Goal: Task Accomplishment & Management: Manage account settings

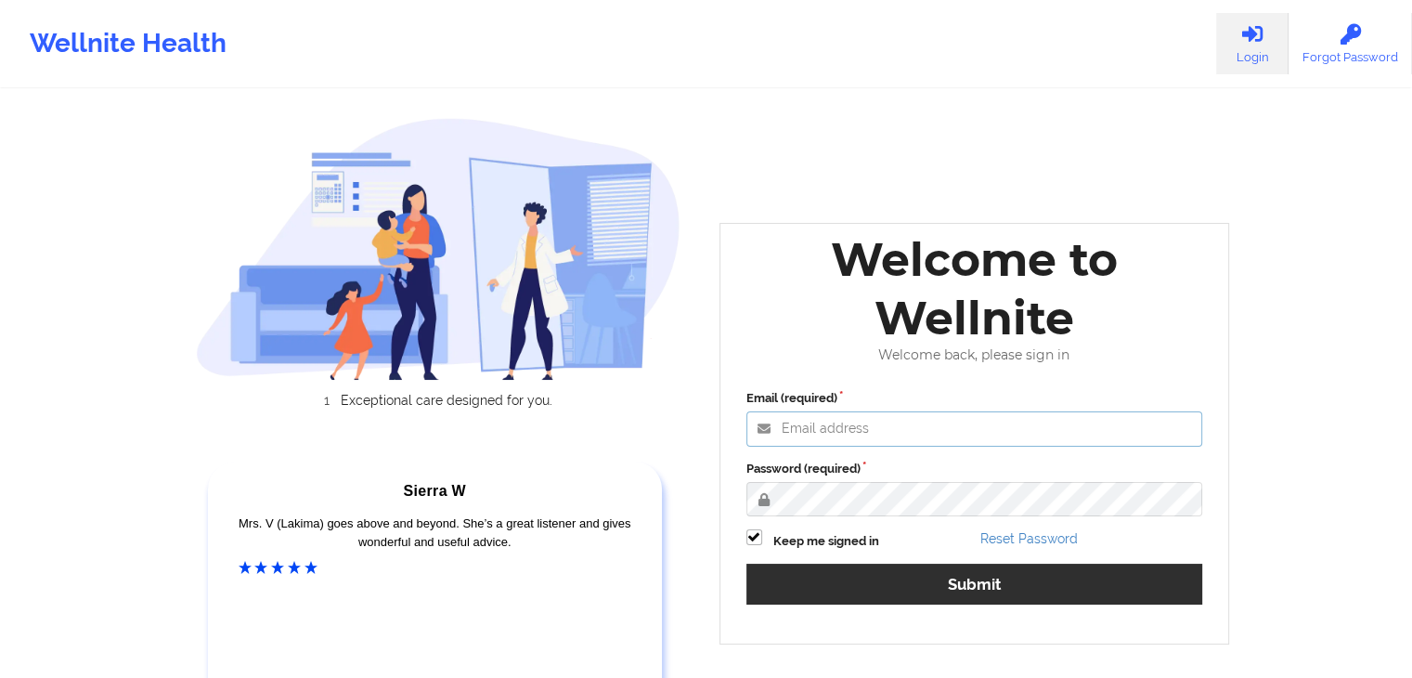
type input "[EMAIL_ADDRESS][DOMAIN_NAME]"
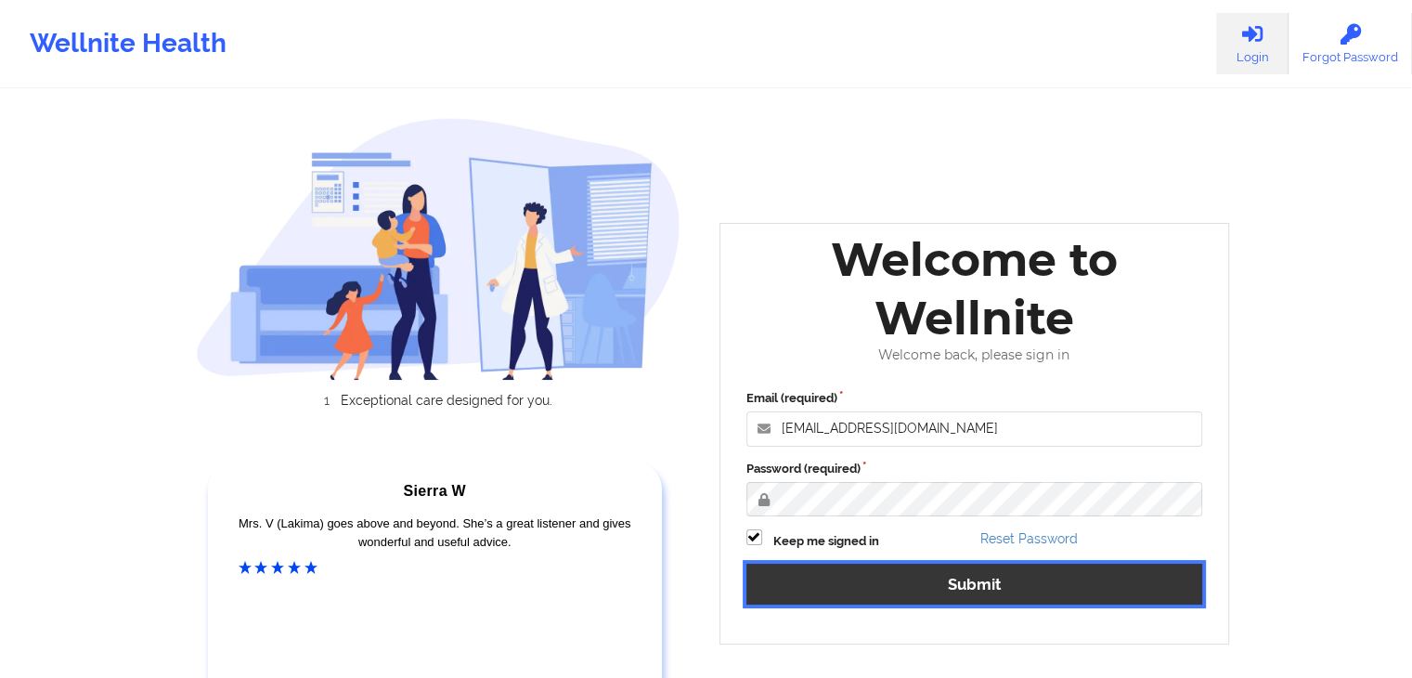
click at [963, 598] on button "Submit" at bounding box center [974, 583] width 457 height 40
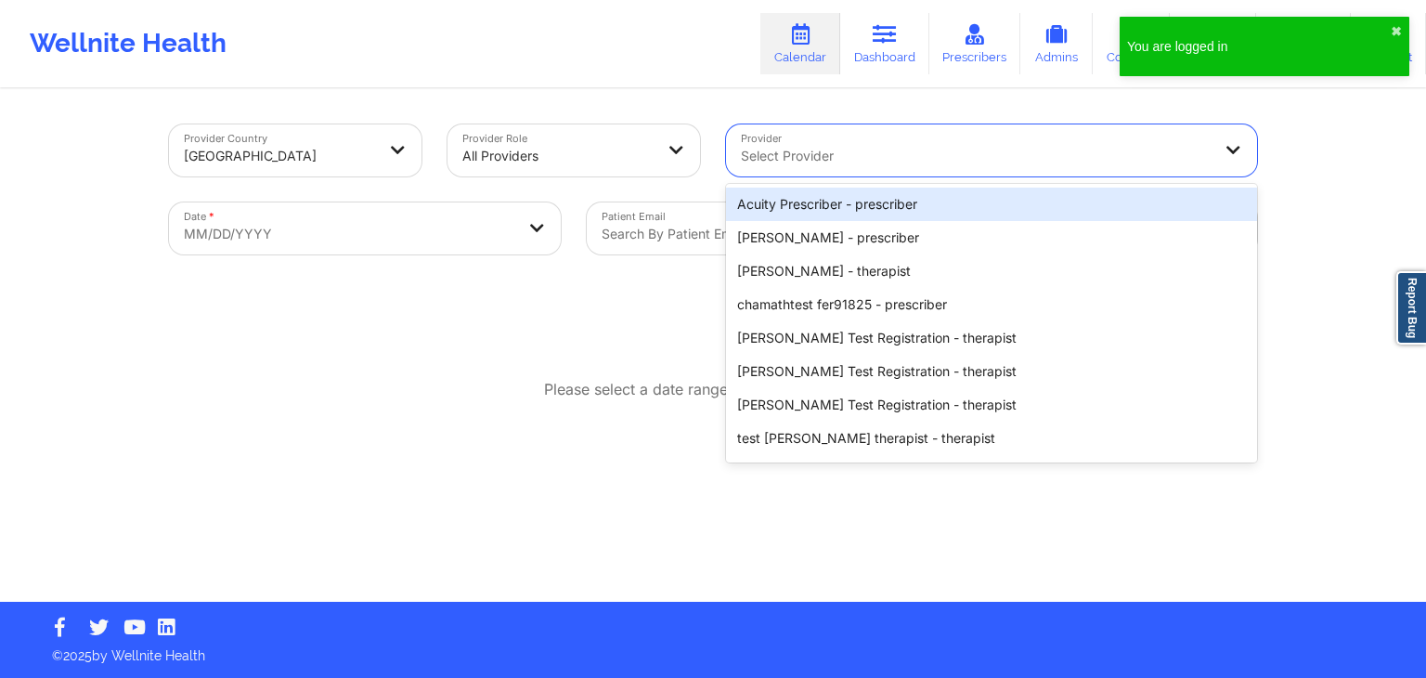
click at [993, 161] on div at bounding box center [976, 156] width 470 height 22
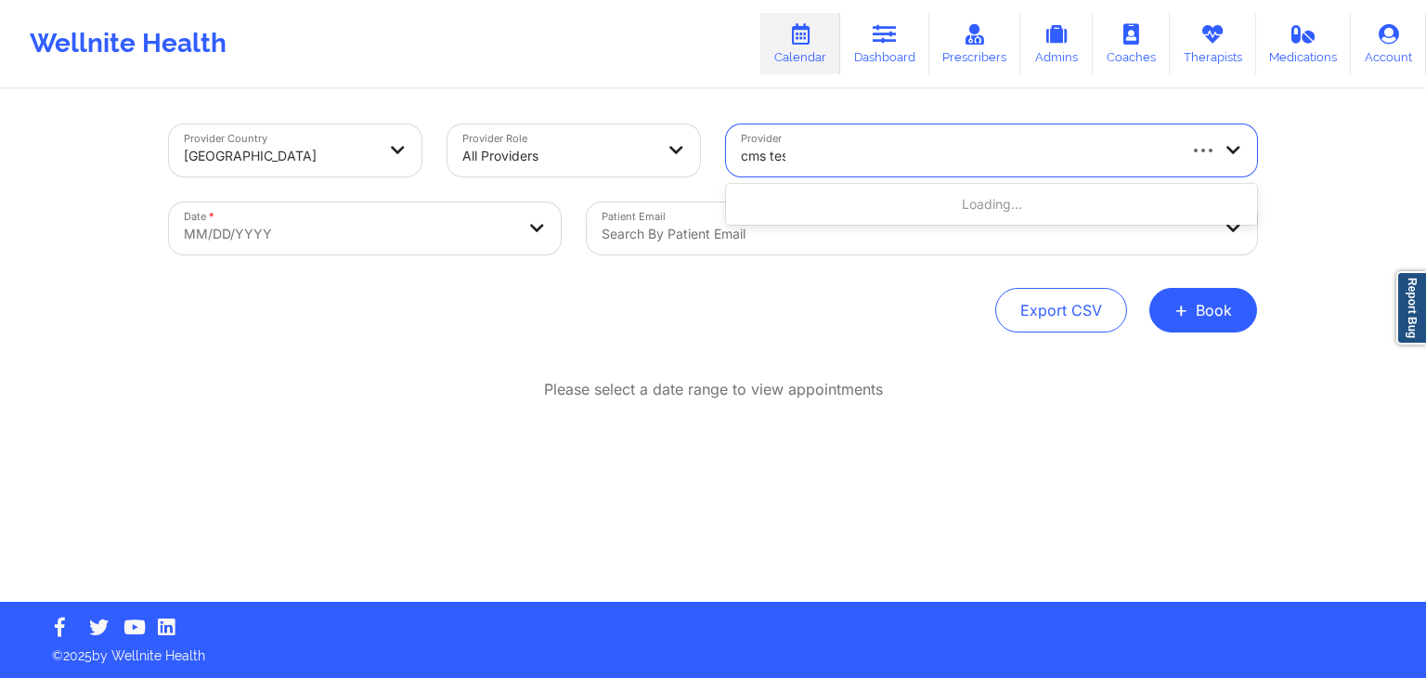
type input "cms test"
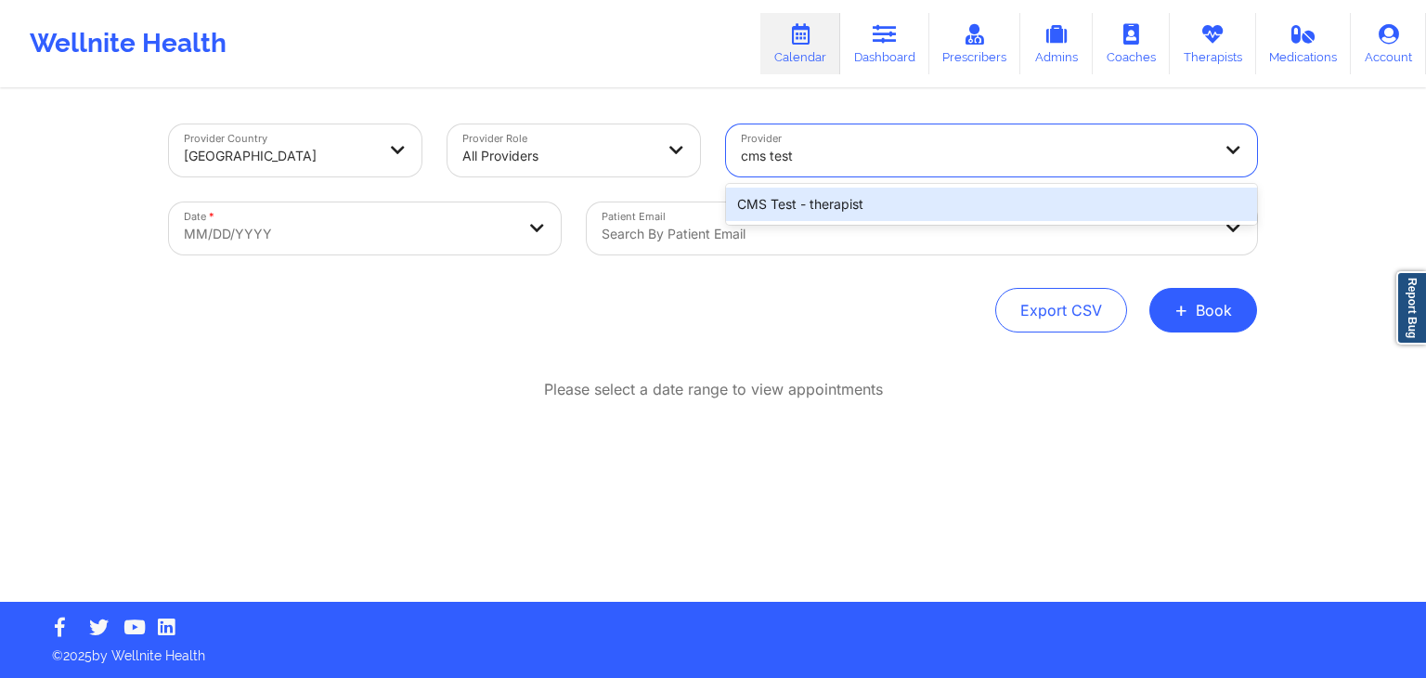
click at [935, 204] on div "CMS Test - therapist" at bounding box center [991, 204] width 531 height 33
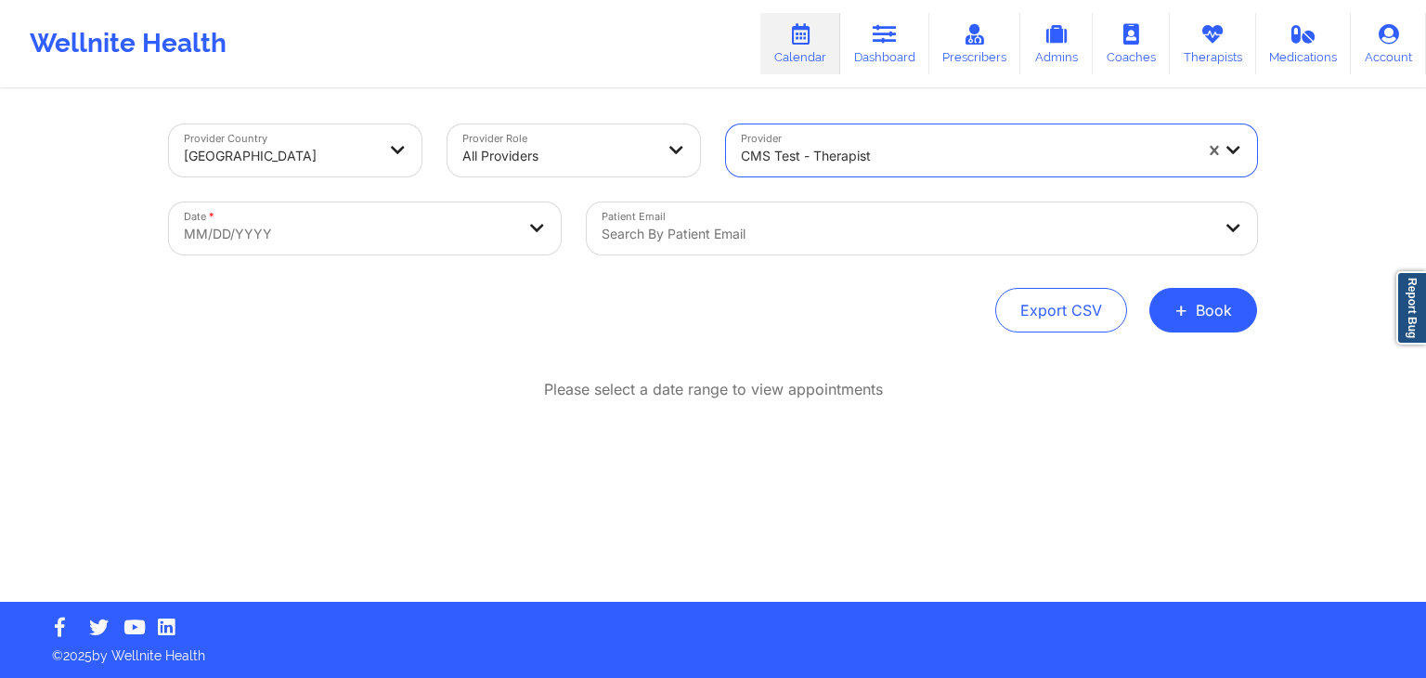
select select "2025-8"
select select "2025-9"
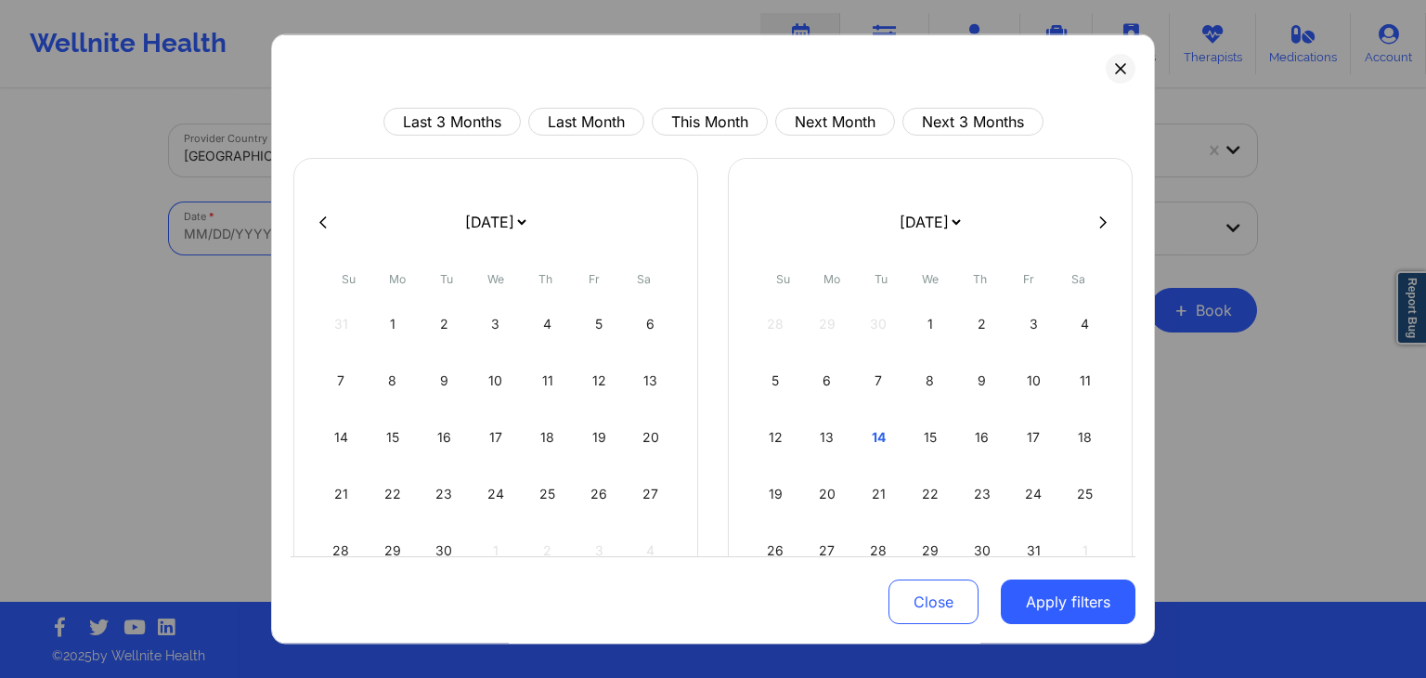
click at [447, 239] on body "Wellnite Health Calendar Dashboard Prescribers Admins Coaches Therapists Medica…" at bounding box center [713, 339] width 1426 height 678
click at [932, 432] on div "15" at bounding box center [930, 437] width 47 height 52
select select "2025-9"
select select "2025-10"
select select "2025-9"
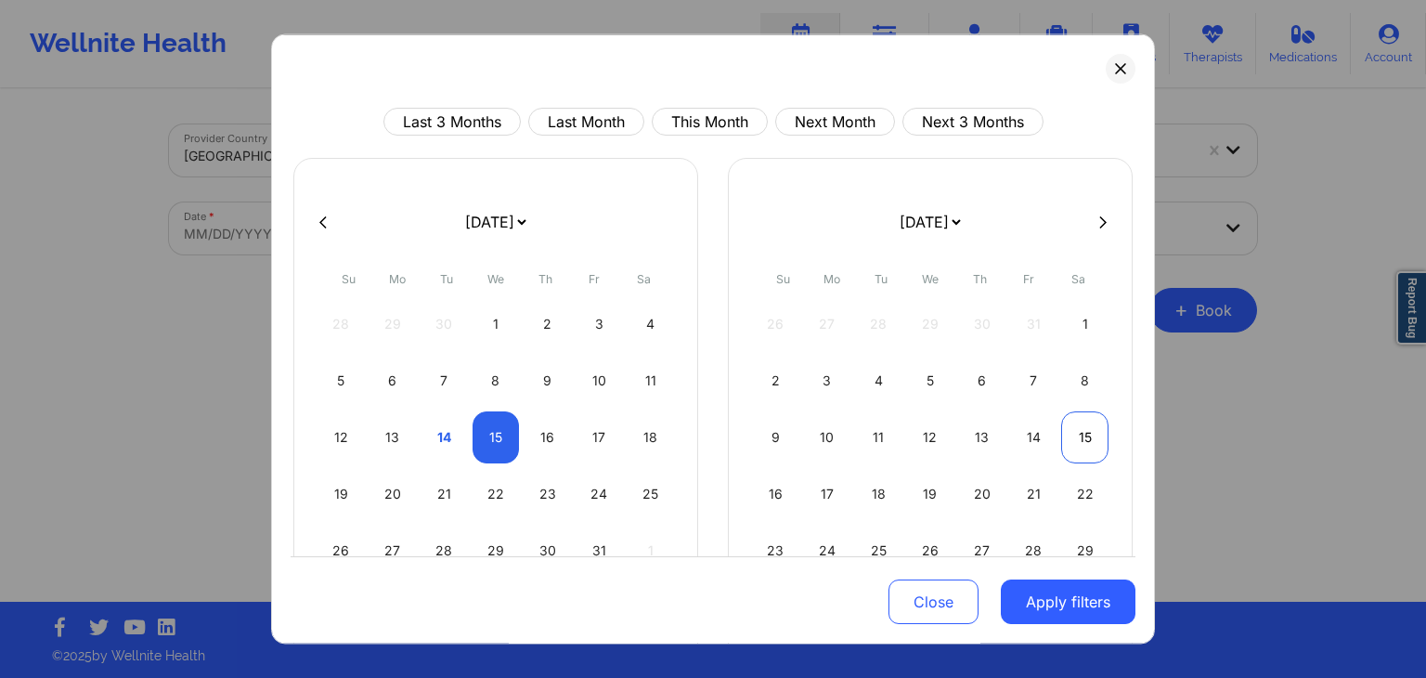
select select "2025-10"
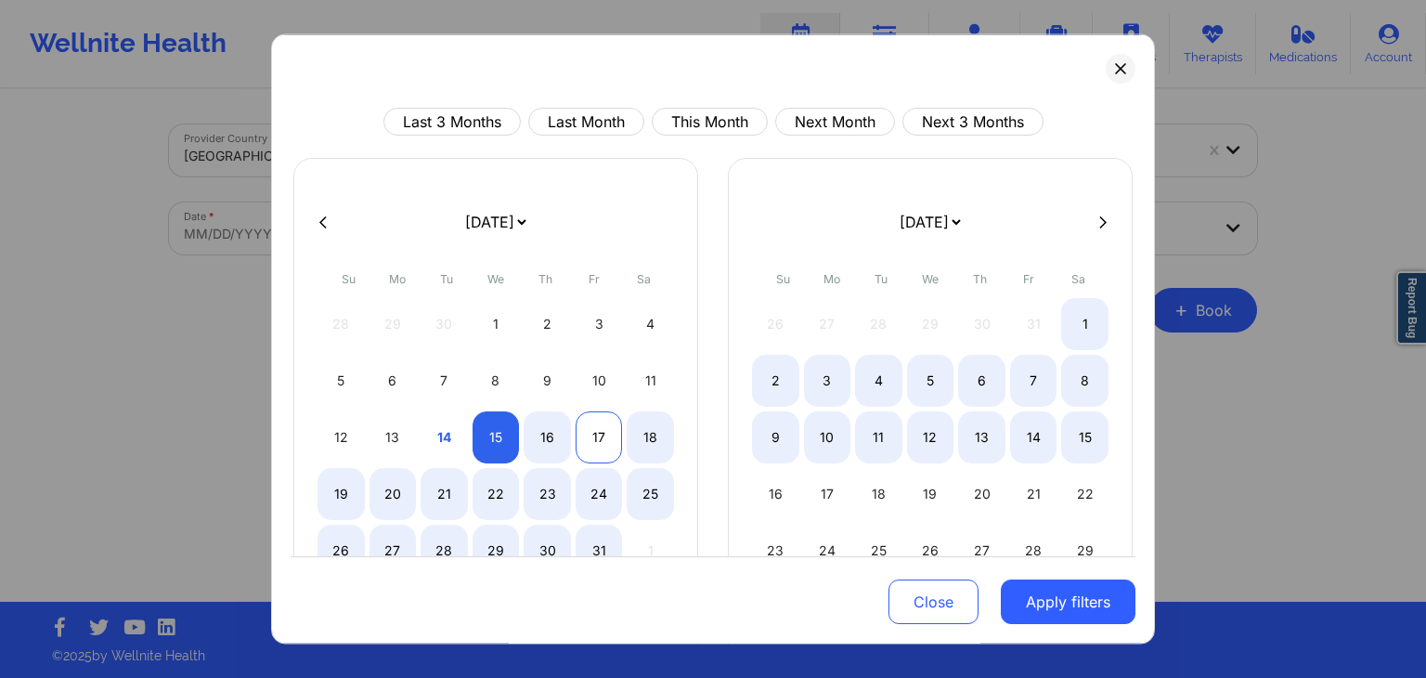
select select "2025-9"
select select "2025-10"
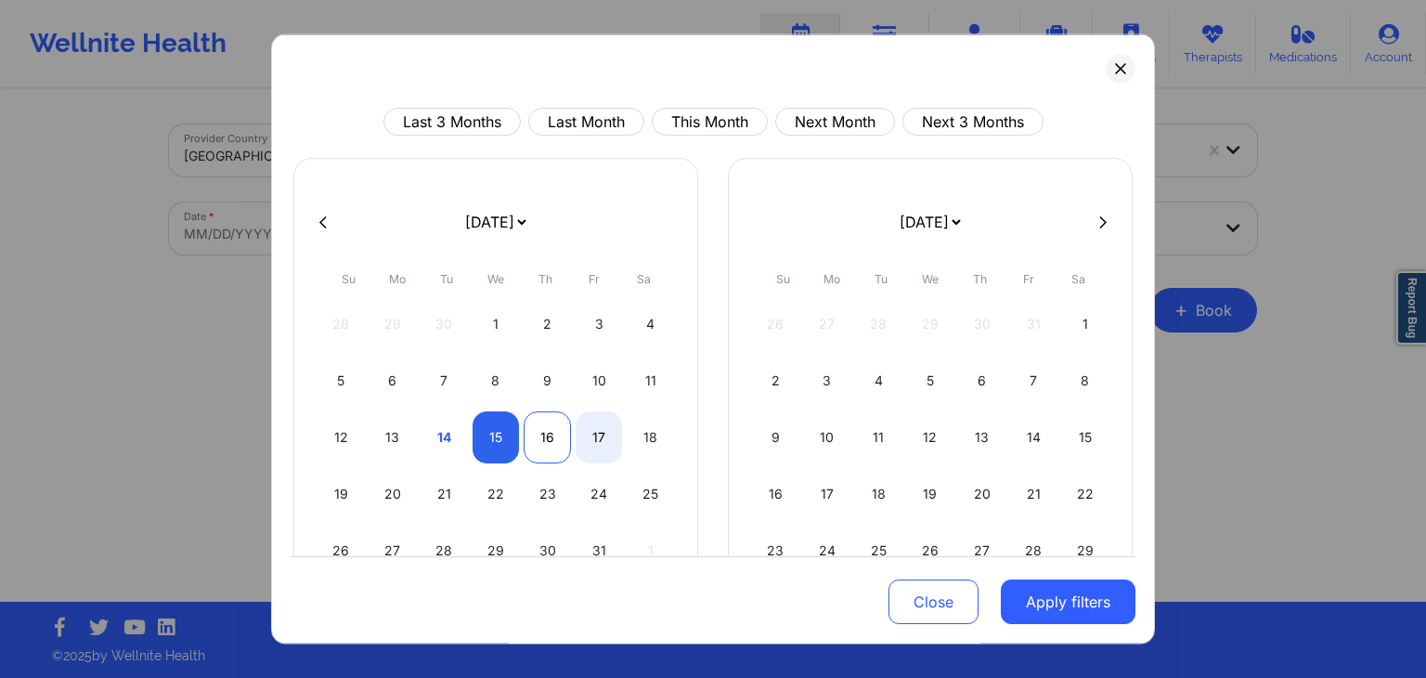
select select "2025-9"
select select "2025-10"
select select "2025-9"
select select "2025-10"
click at [648, 439] on div "18" at bounding box center [650, 437] width 47 height 52
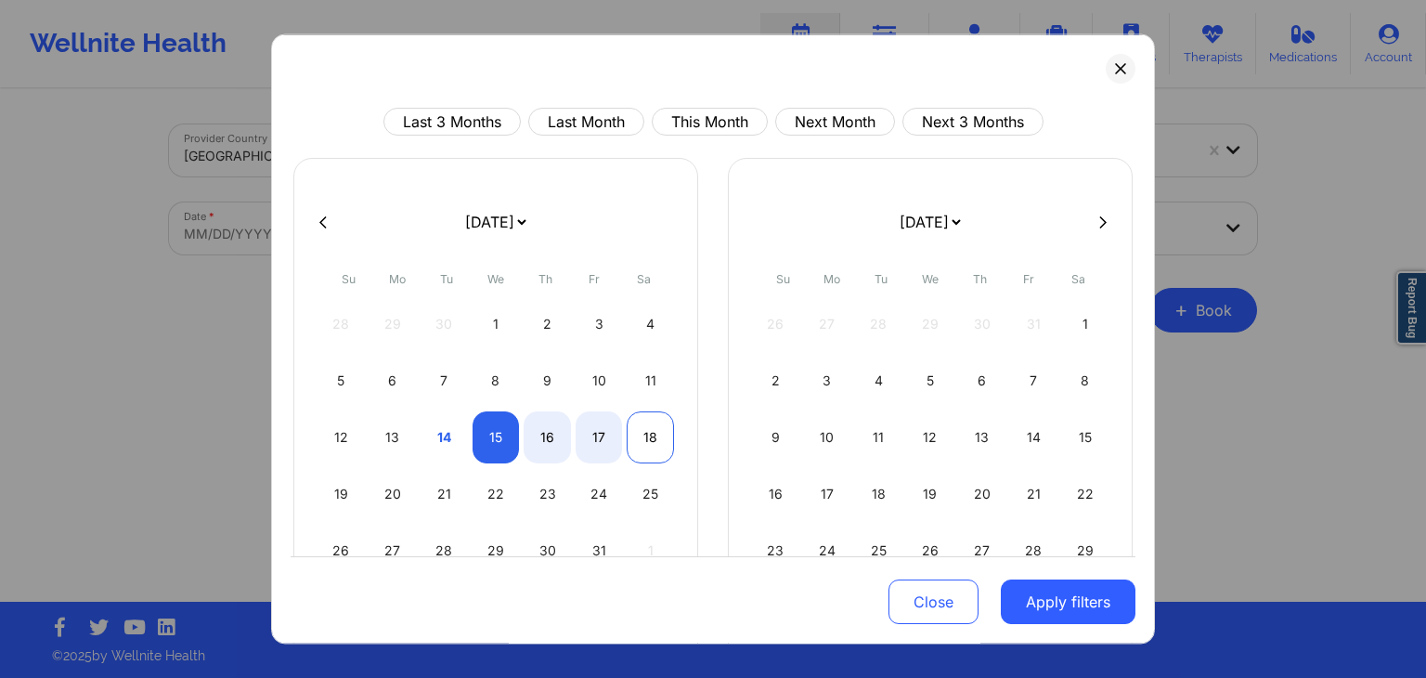
select select "2025-9"
select select "2025-10"
click at [1056, 590] on button "Apply filters" at bounding box center [1068, 602] width 135 height 45
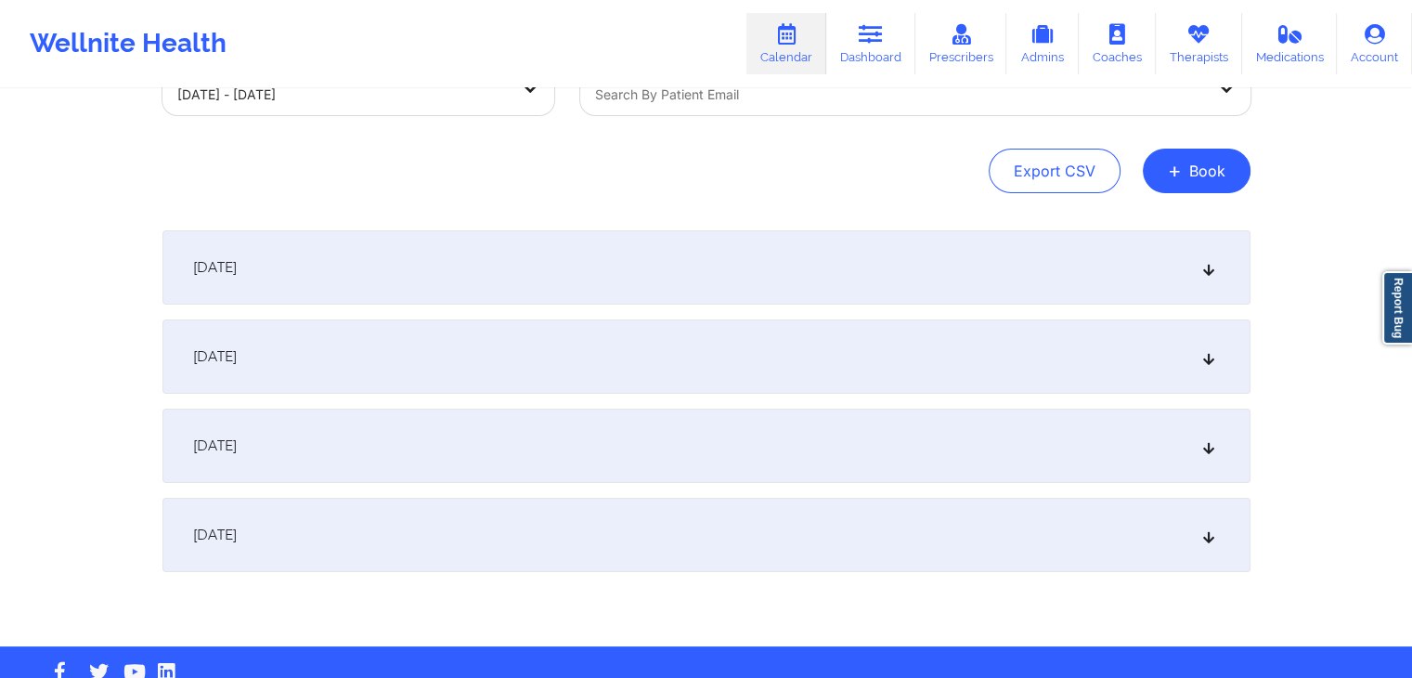
scroll to position [184, 0]
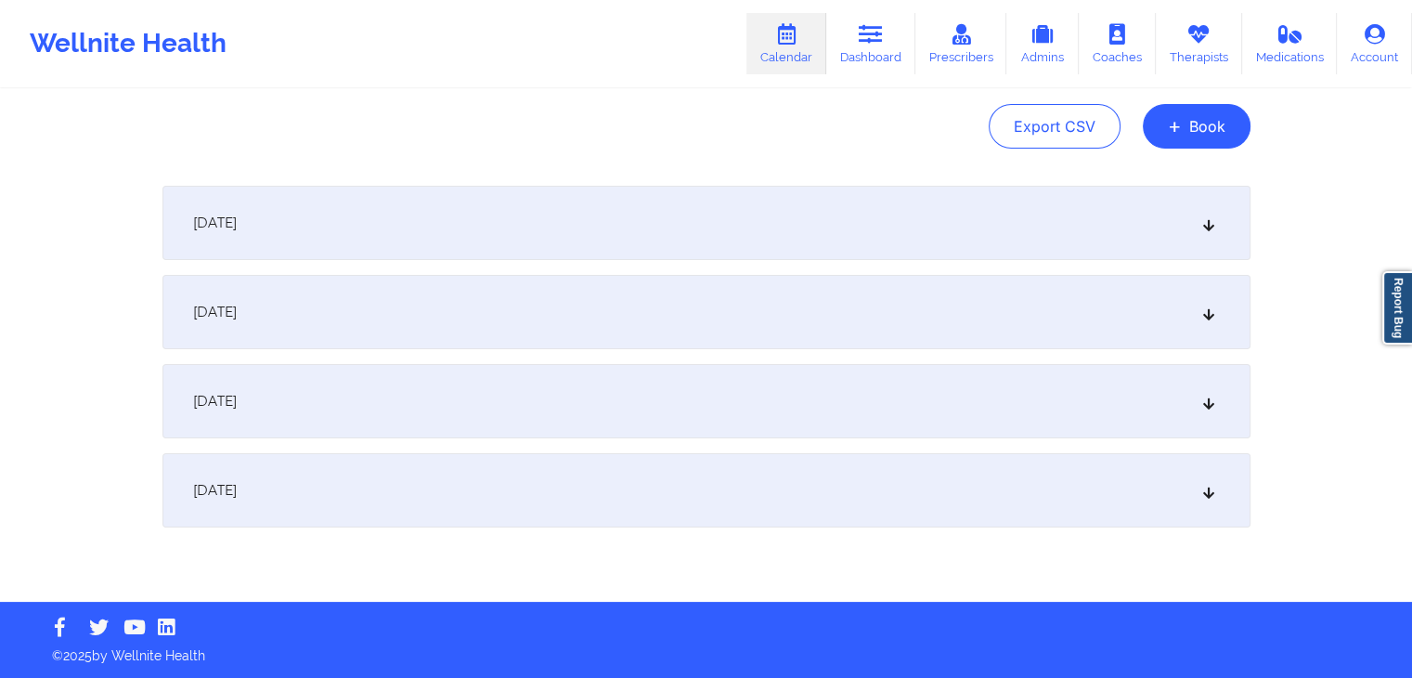
click at [631, 391] on div "[DATE]" at bounding box center [706, 401] width 1088 height 74
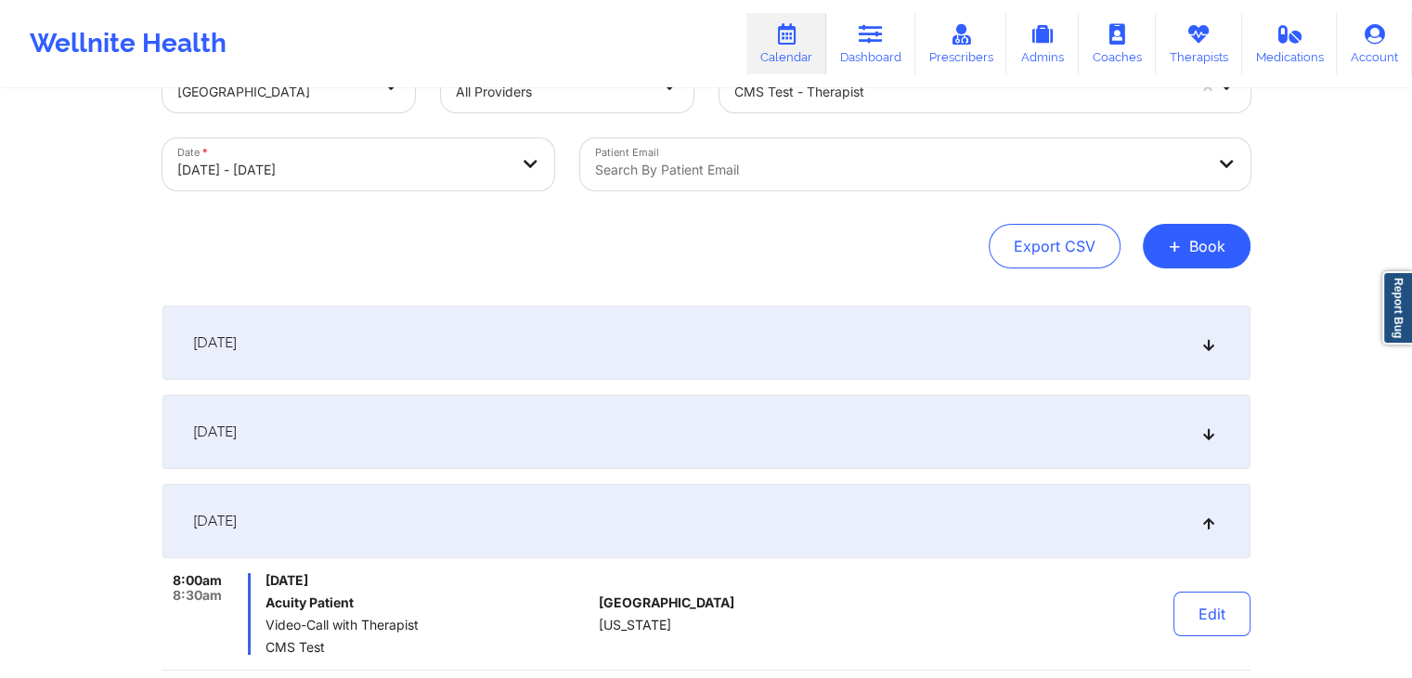
scroll to position [62, 0]
click at [696, 421] on div "[DATE]" at bounding box center [706, 433] width 1088 height 74
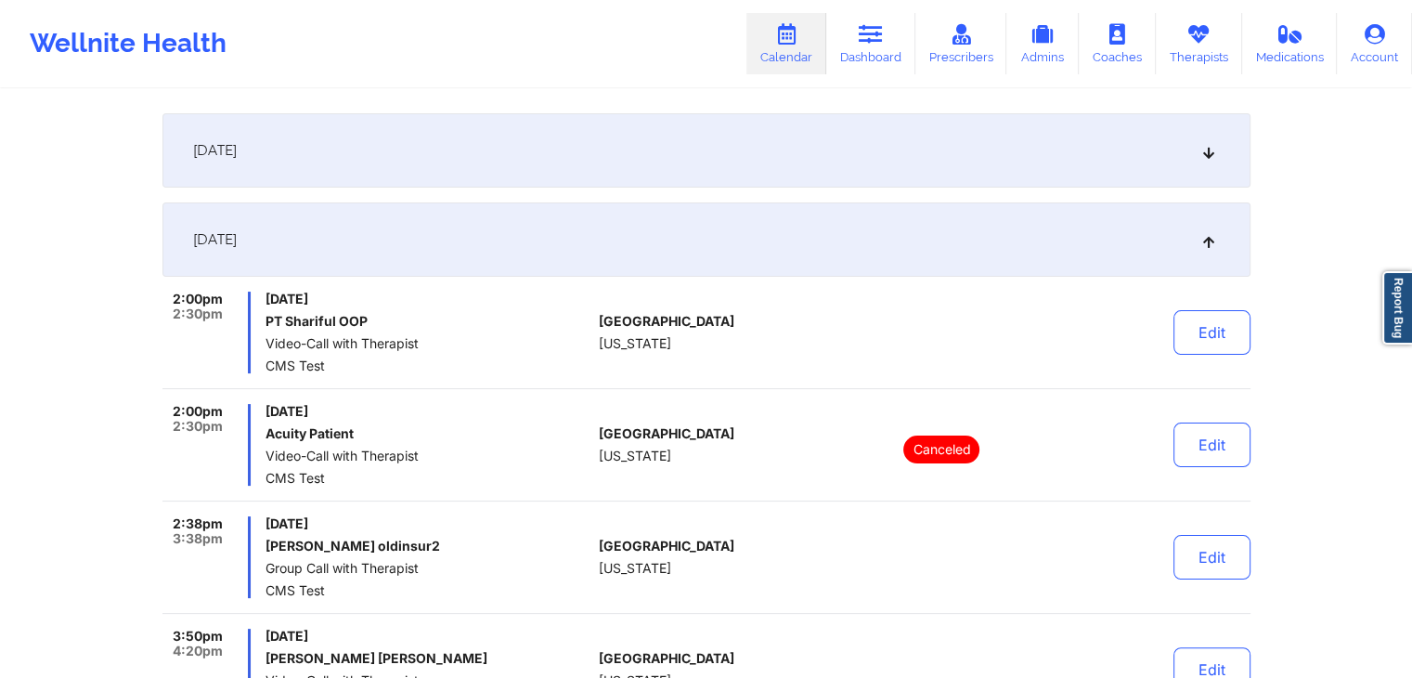
scroll to position [259, 0]
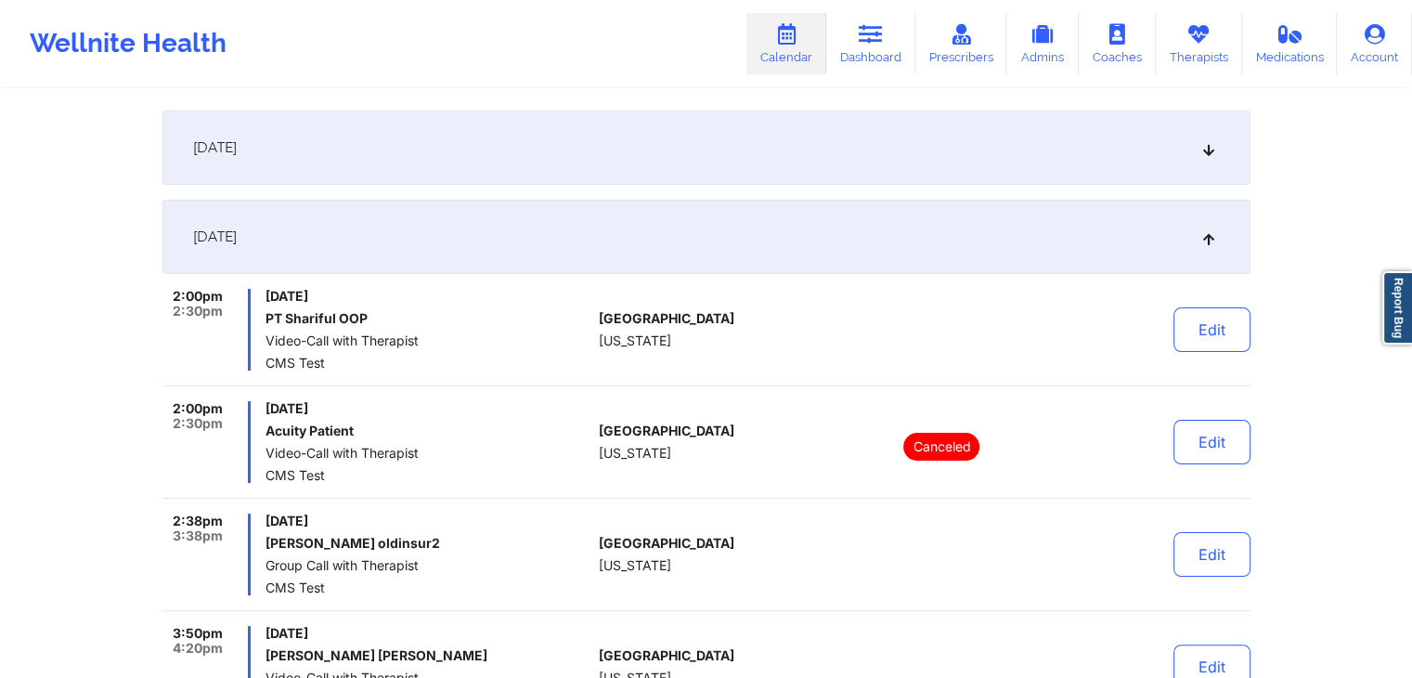
click at [525, 326] on div "[DATE] PT Shariful OOP Video-Call with Therapist CMS Test" at bounding box center [428, 330] width 326 height 82
click at [910, 321] on div at bounding box center [942, 330] width 258 height 82
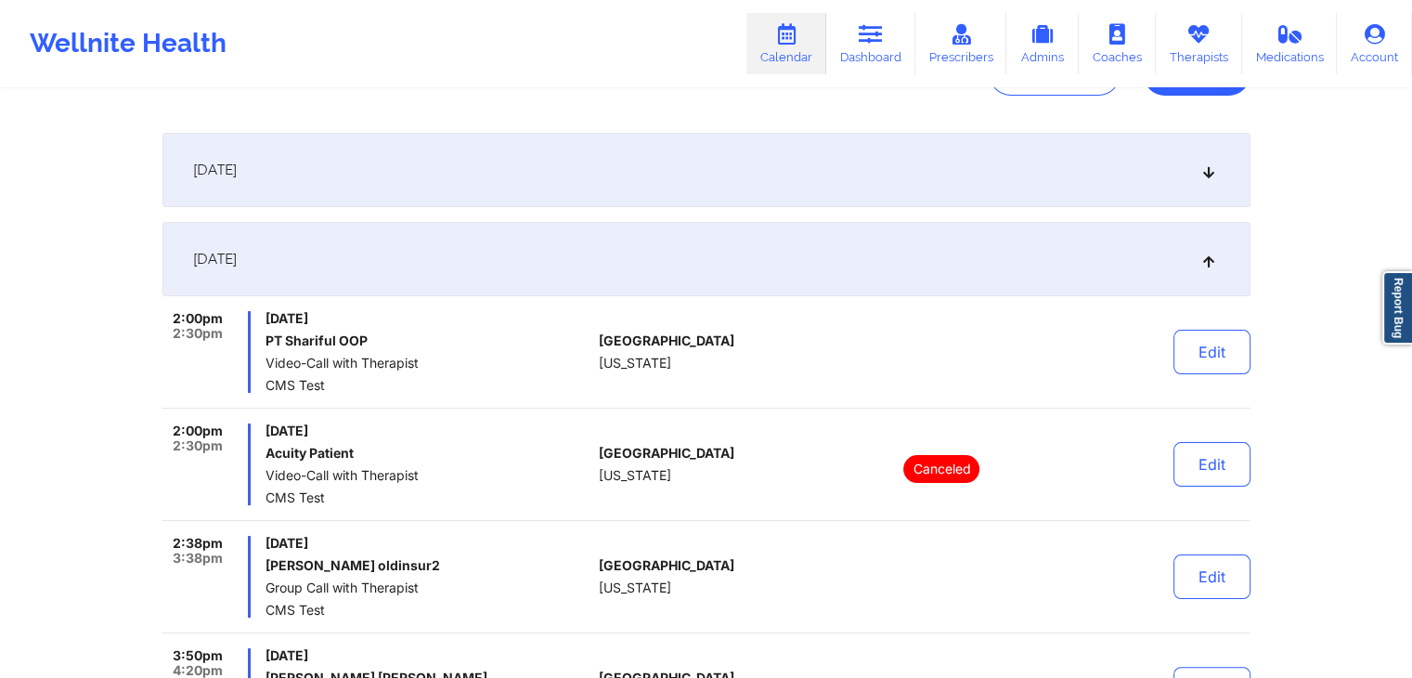
scroll to position [225, 0]
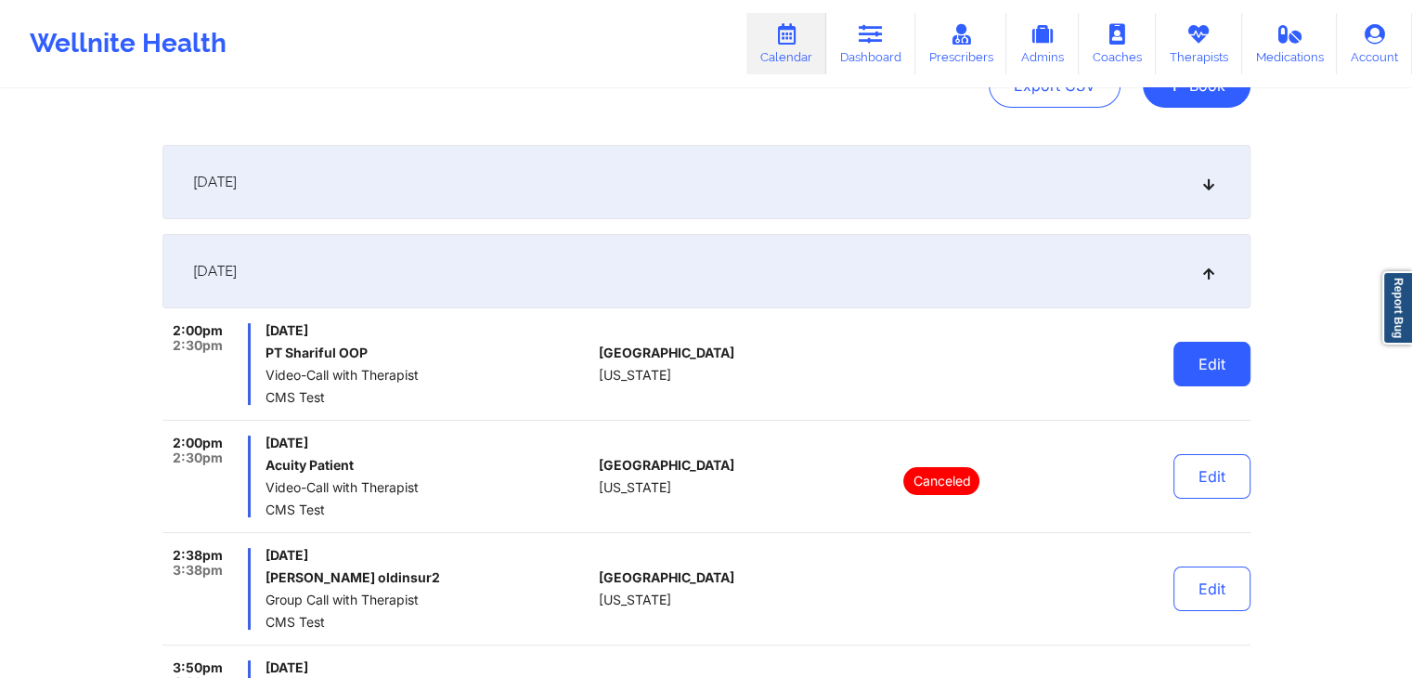
click at [1225, 352] on button "Edit" at bounding box center [1211, 364] width 77 height 45
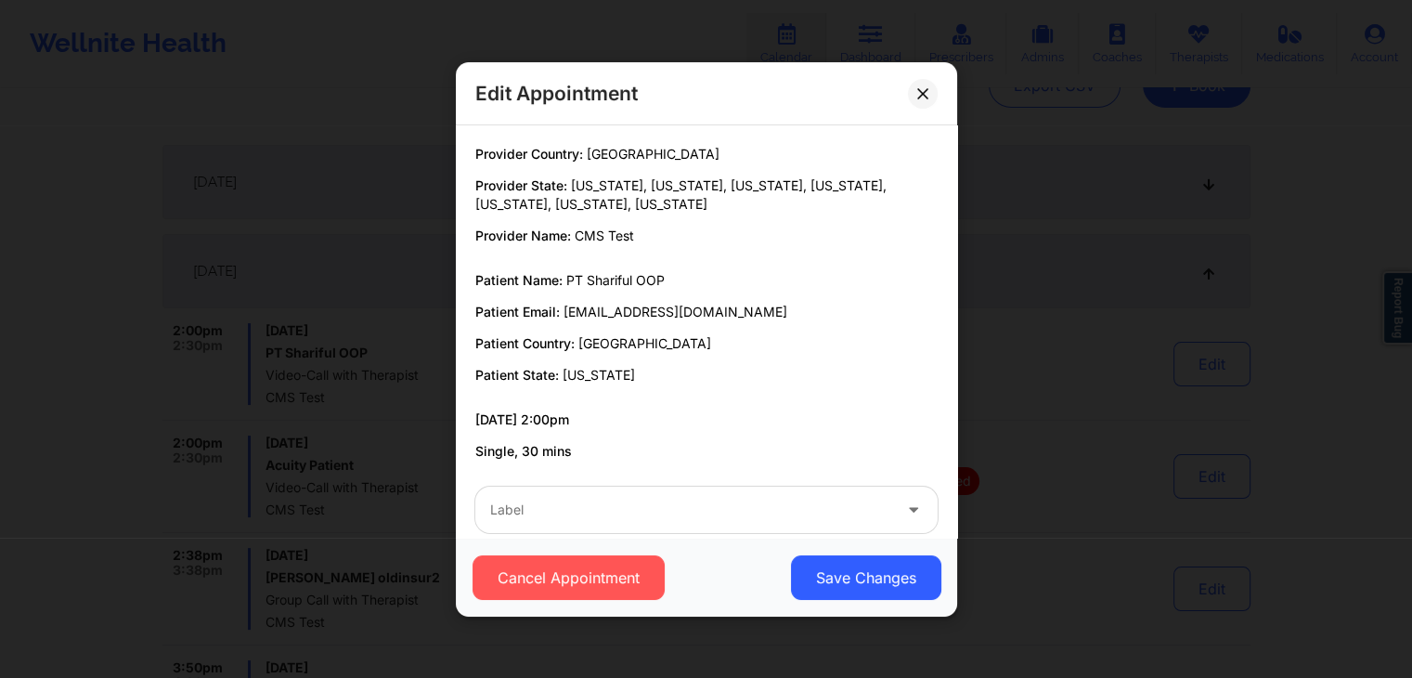
click at [694, 383] on div "Provider Country: [GEOGRAPHIC_DATA] Provider State: [US_STATE], [US_STATE], [US…" at bounding box center [706, 303] width 488 height 316
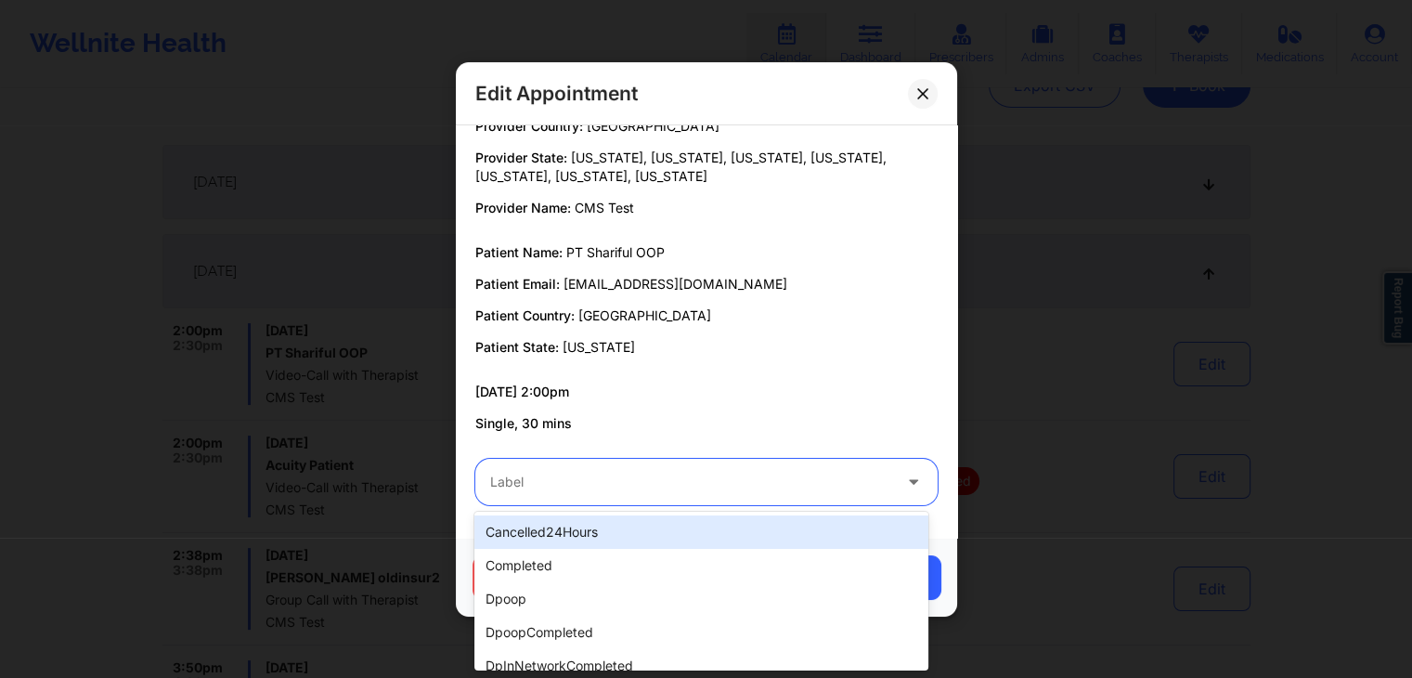
click at [694, 485] on div at bounding box center [690, 482] width 401 height 22
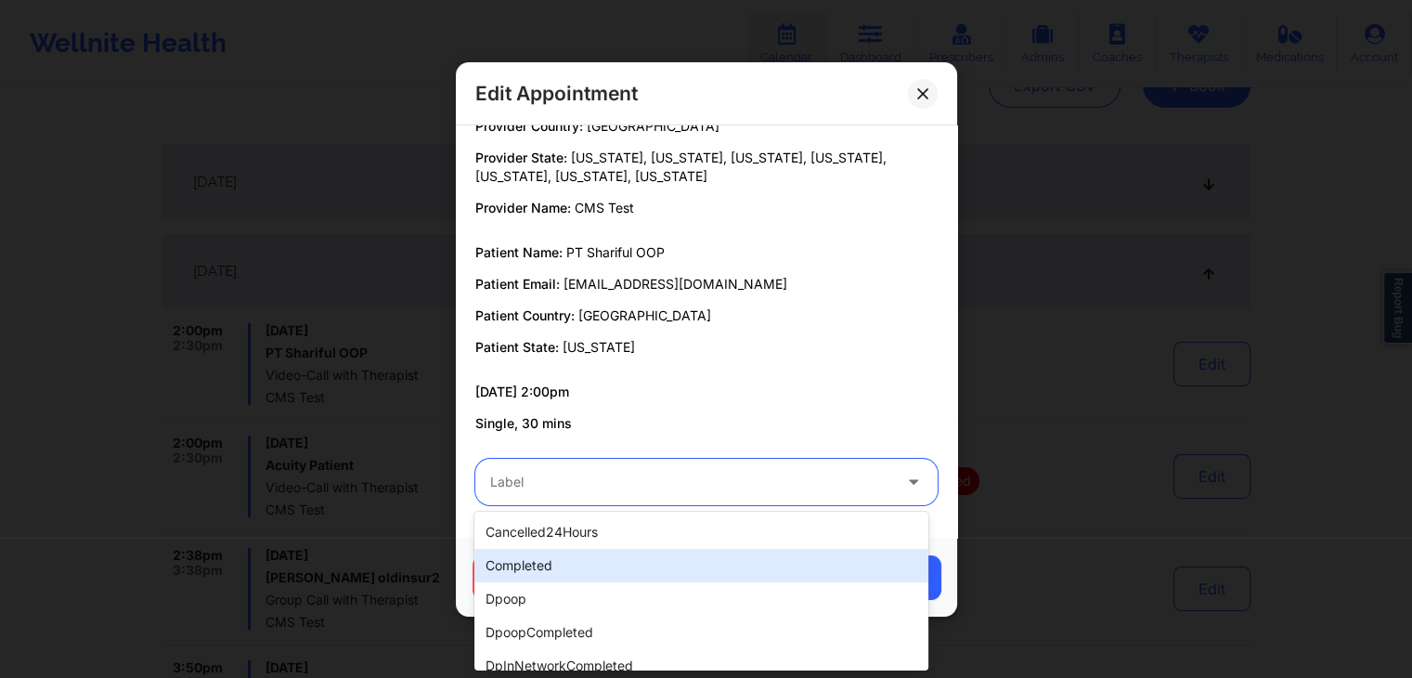
click at [625, 563] on div "completed" at bounding box center [700, 565] width 453 height 33
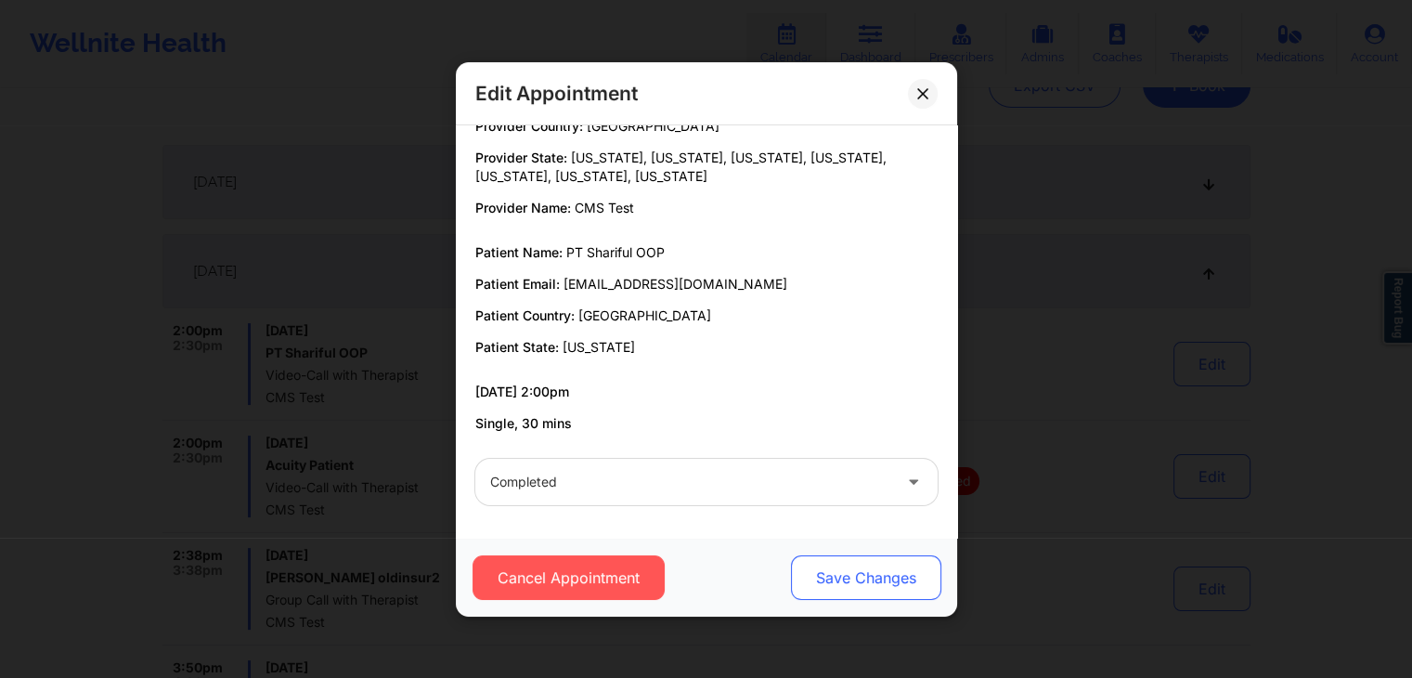
click at [811, 569] on button "Save Changes" at bounding box center [865, 577] width 150 height 45
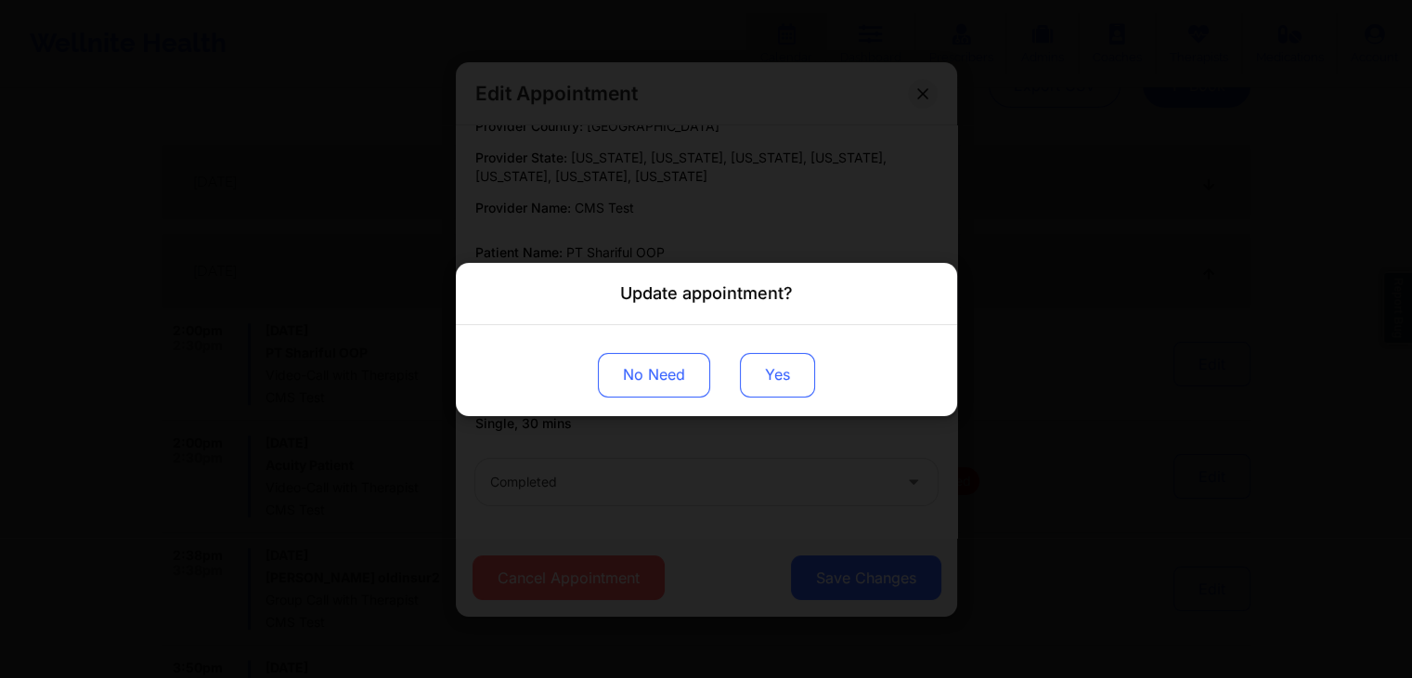
click at [787, 369] on button "Yes" at bounding box center [777, 374] width 75 height 45
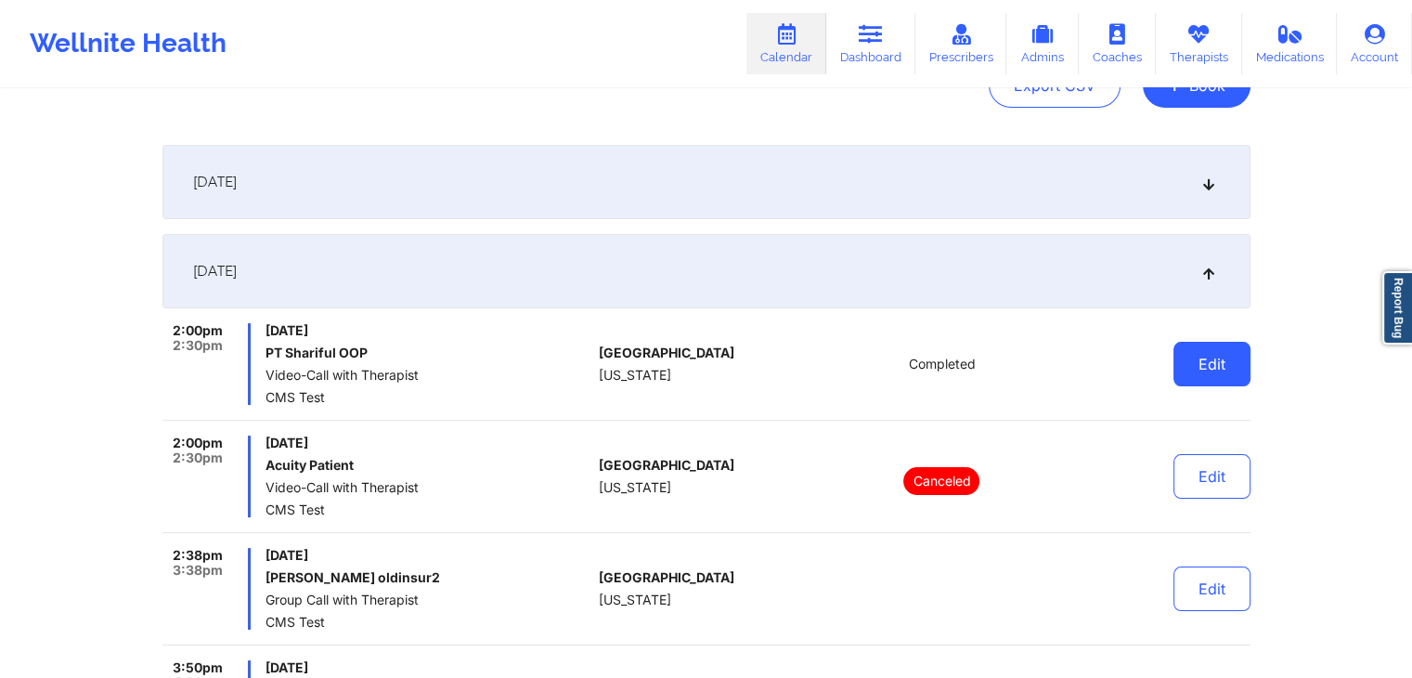
click at [1205, 366] on button "Edit" at bounding box center [1211, 364] width 77 height 45
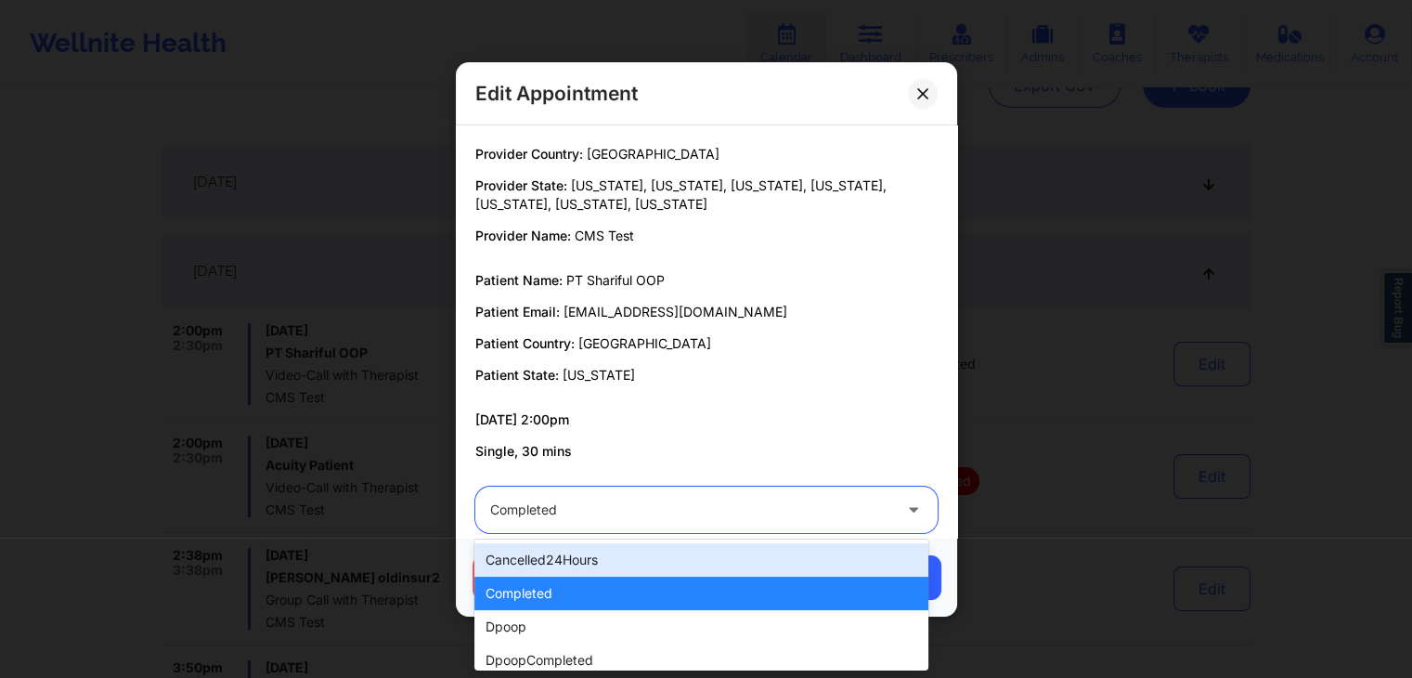
click at [653, 517] on div at bounding box center [690, 509] width 401 height 22
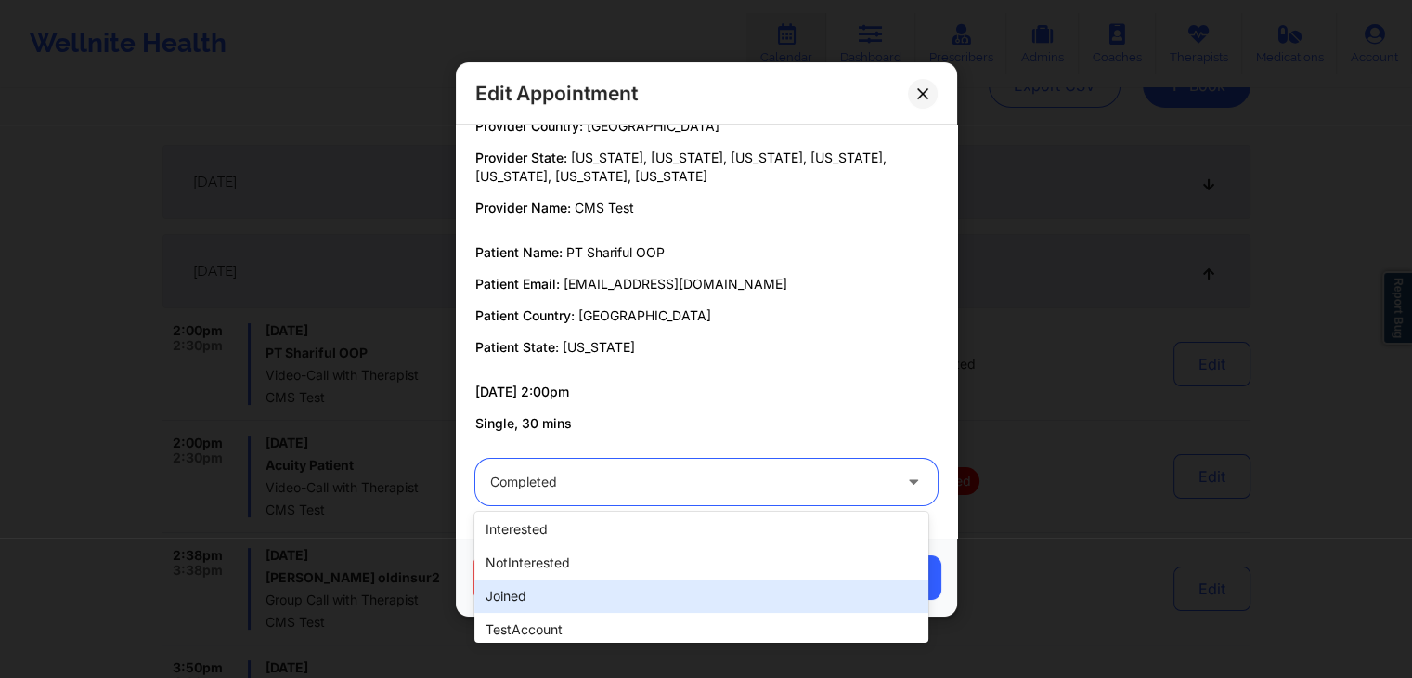
scroll to position [556, 0]
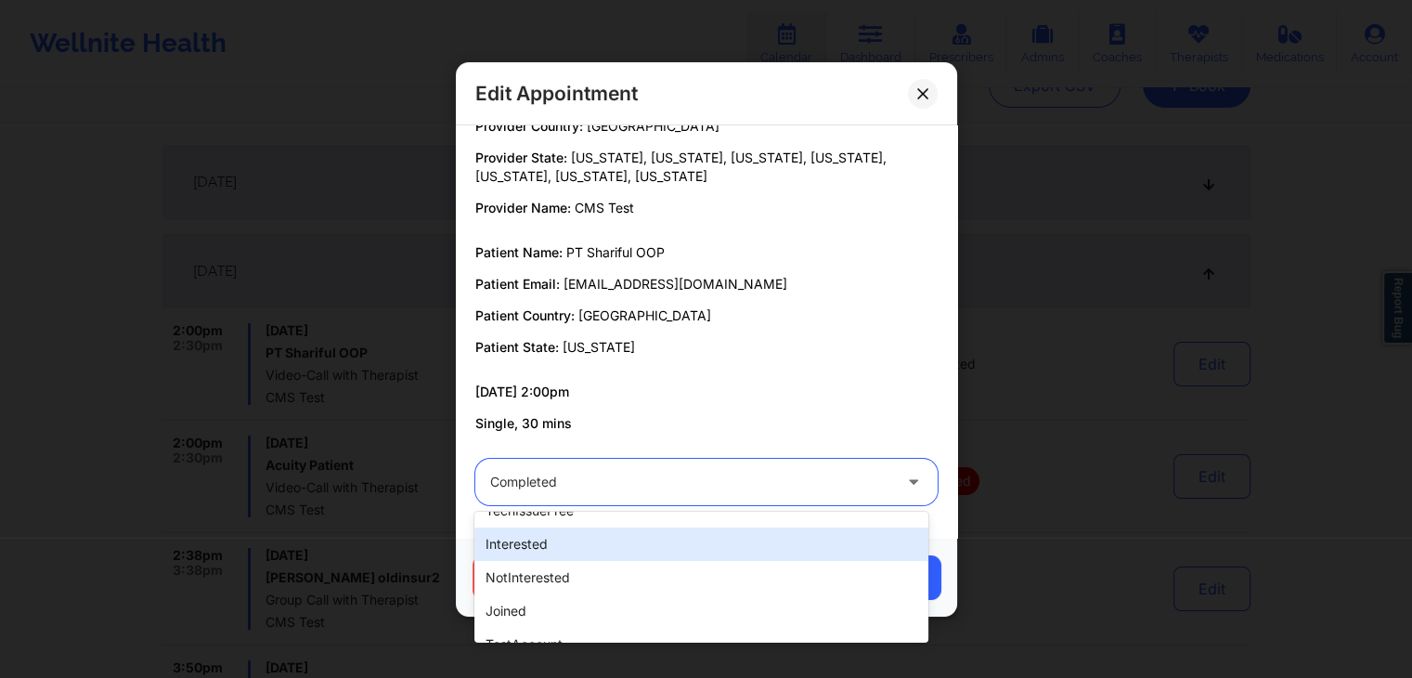
click at [562, 540] on div "interested" at bounding box center [700, 543] width 453 height 33
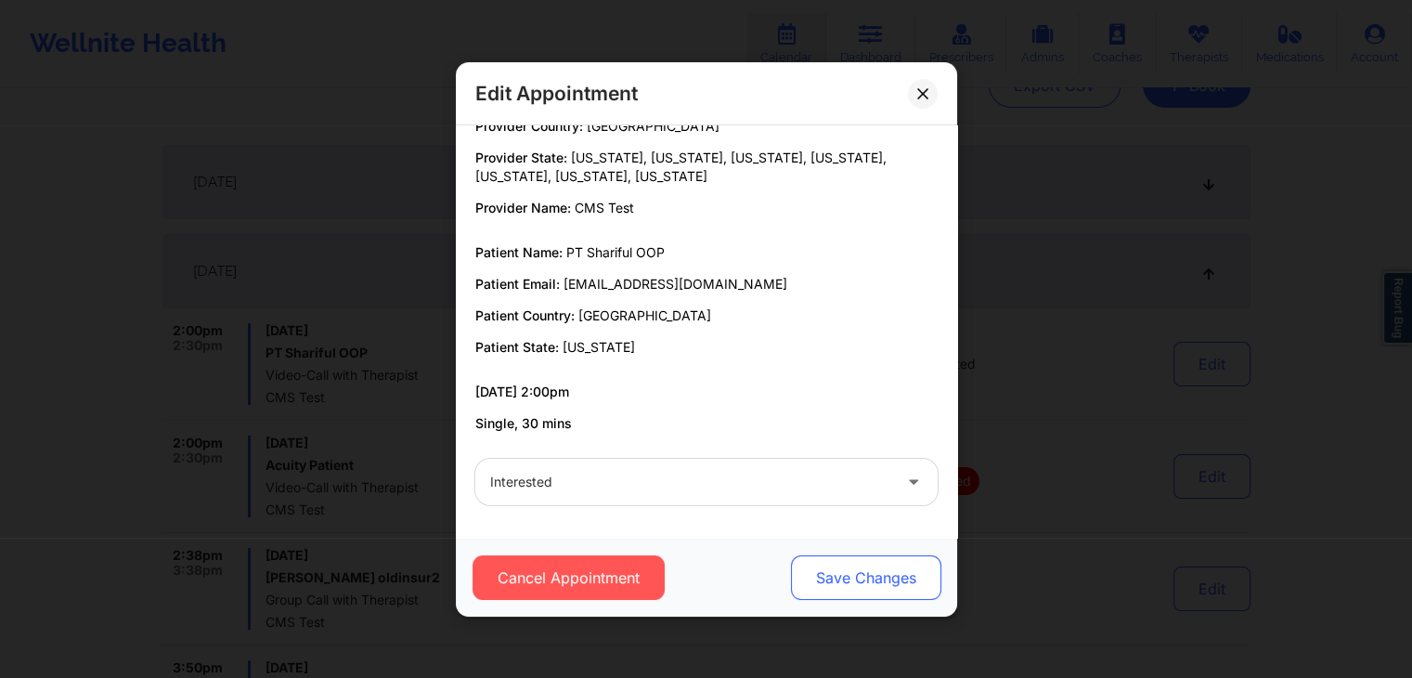
click at [880, 598] on button "Save Changes" at bounding box center [865, 577] width 150 height 45
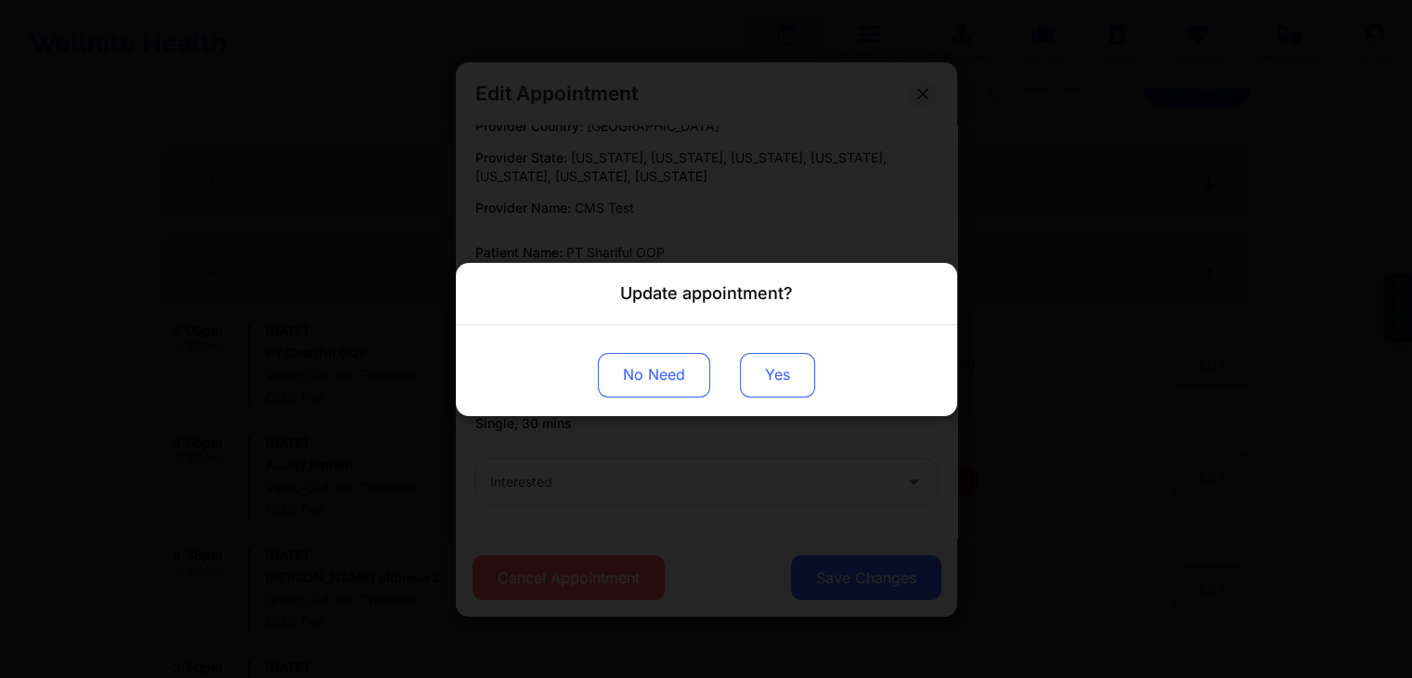
click at [790, 390] on button "Yes" at bounding box center [777, 374] width 75 height 45
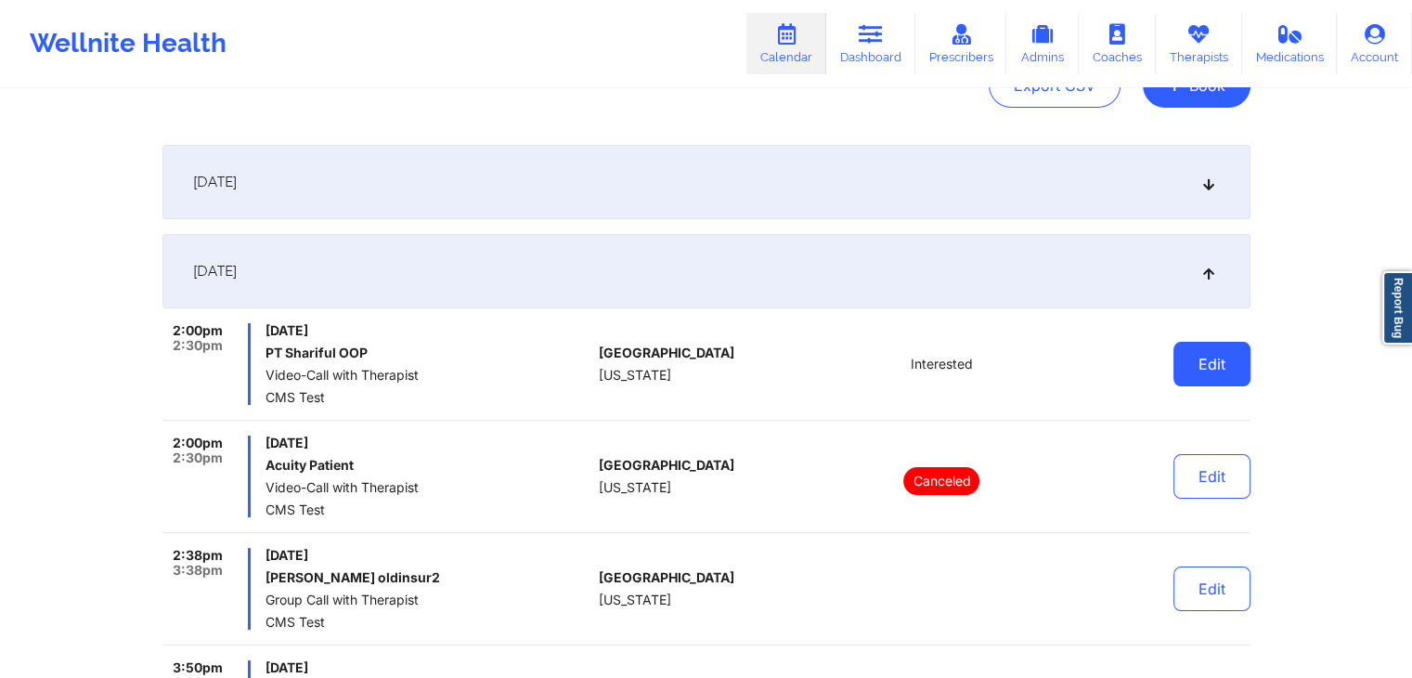
click at [1205, 381] on button "Edit" at bounding box center [1211, 364] width 77 height 45
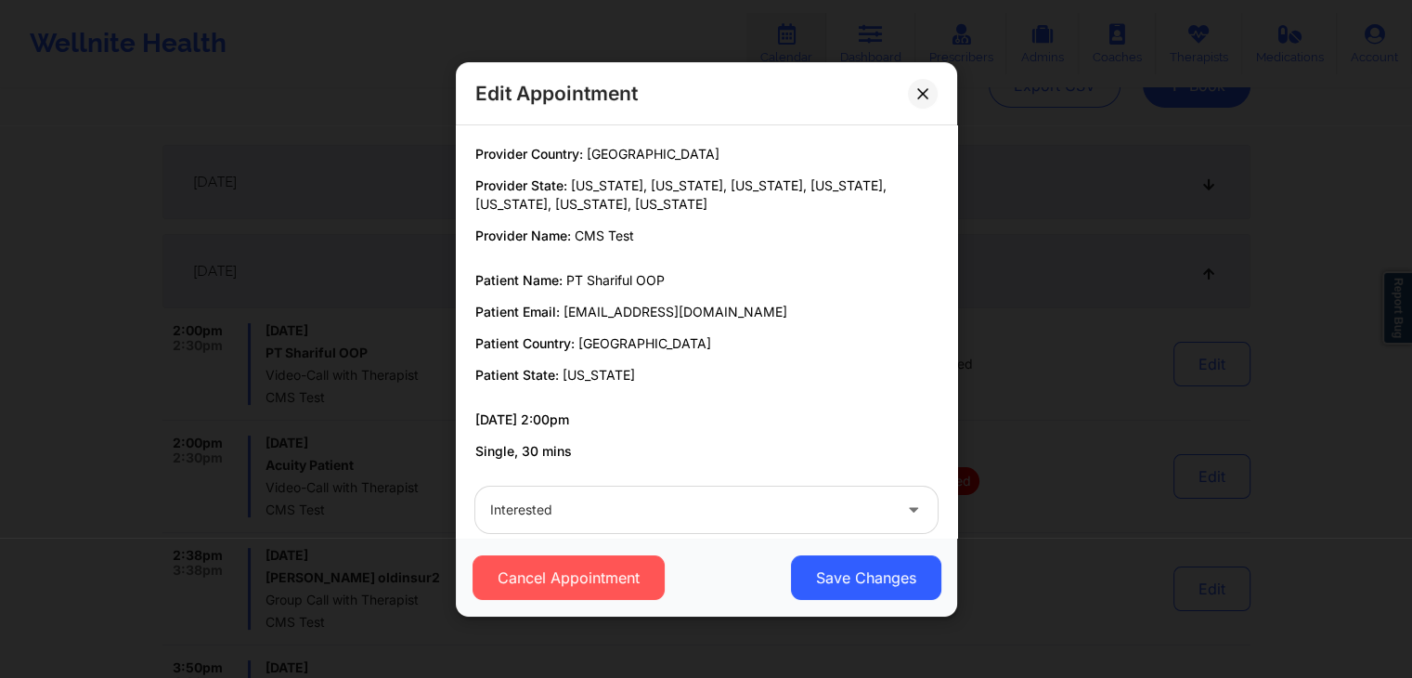
click at [666, 502] on div at bounding box center [690, 509] width 401 height 22
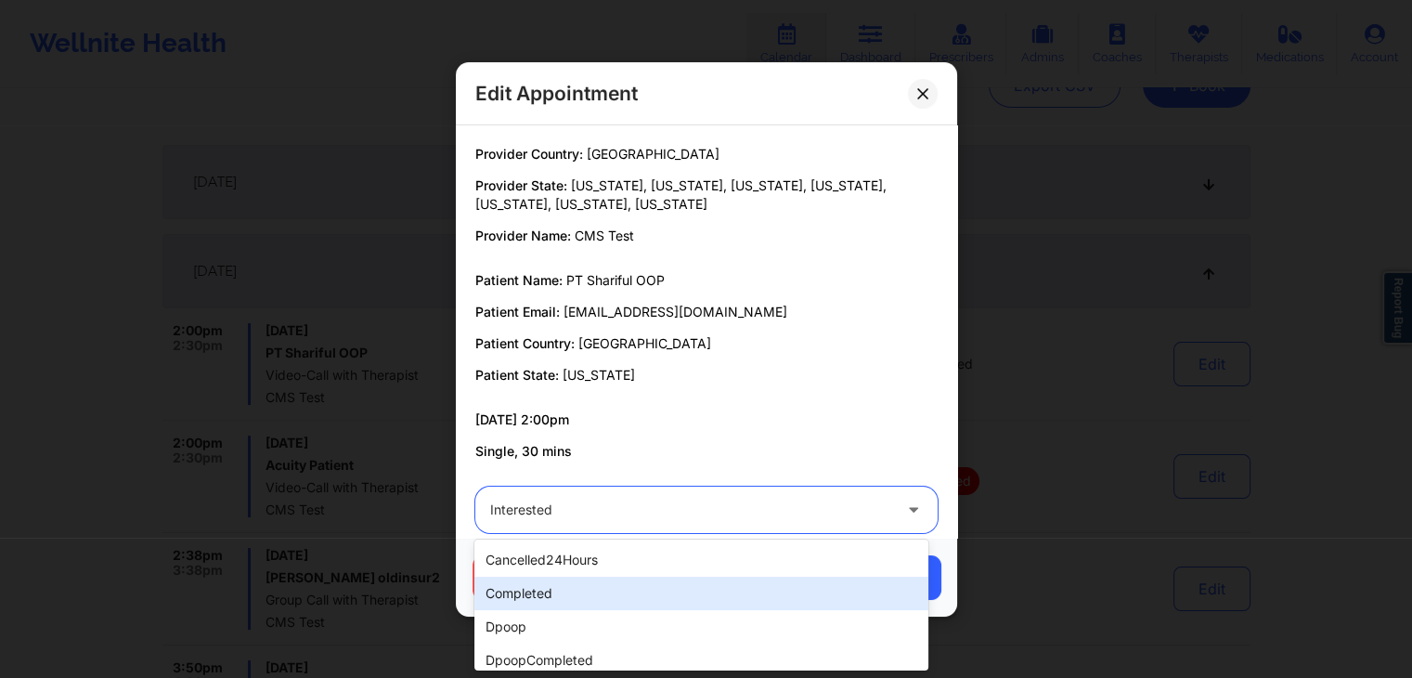
click at [557, 591] on div "completed" at bounding box center [700, 592] width 453 height 33
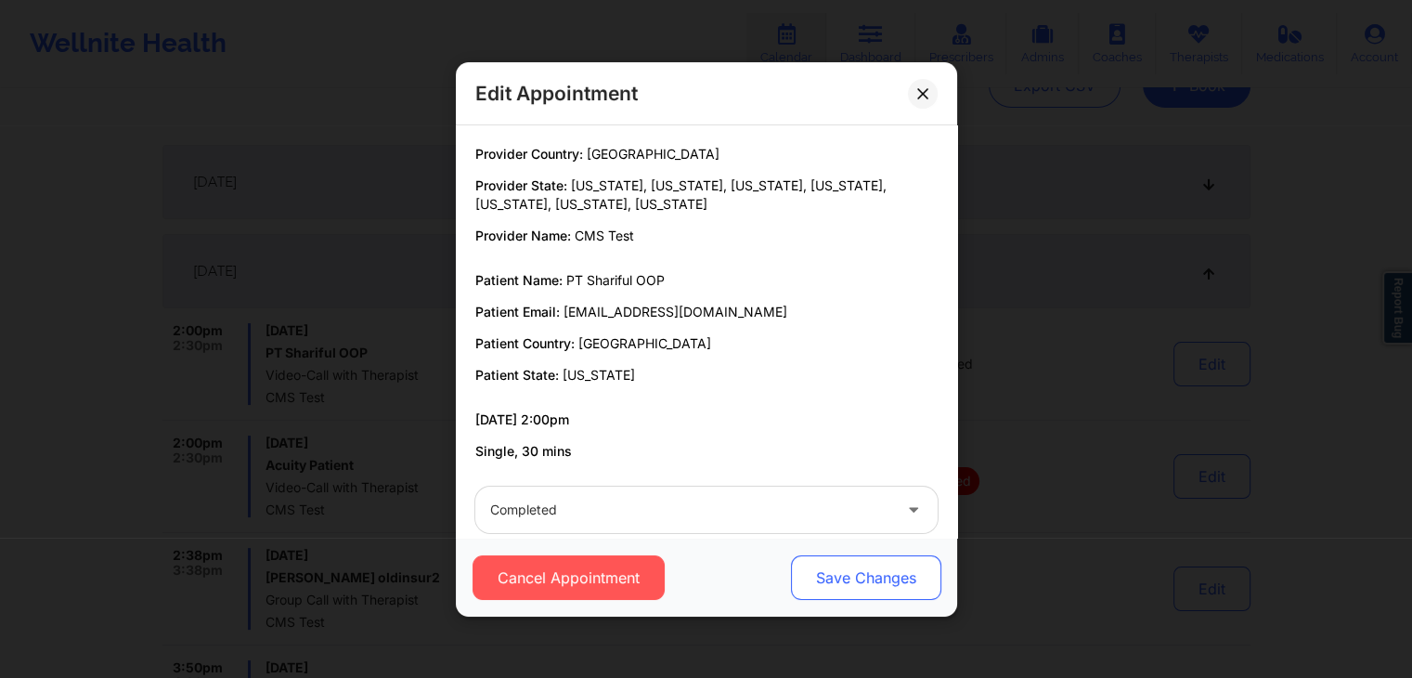
click at [865, 569] on button "Save Changes" at bounding box center [865, 577] width 150 height 45
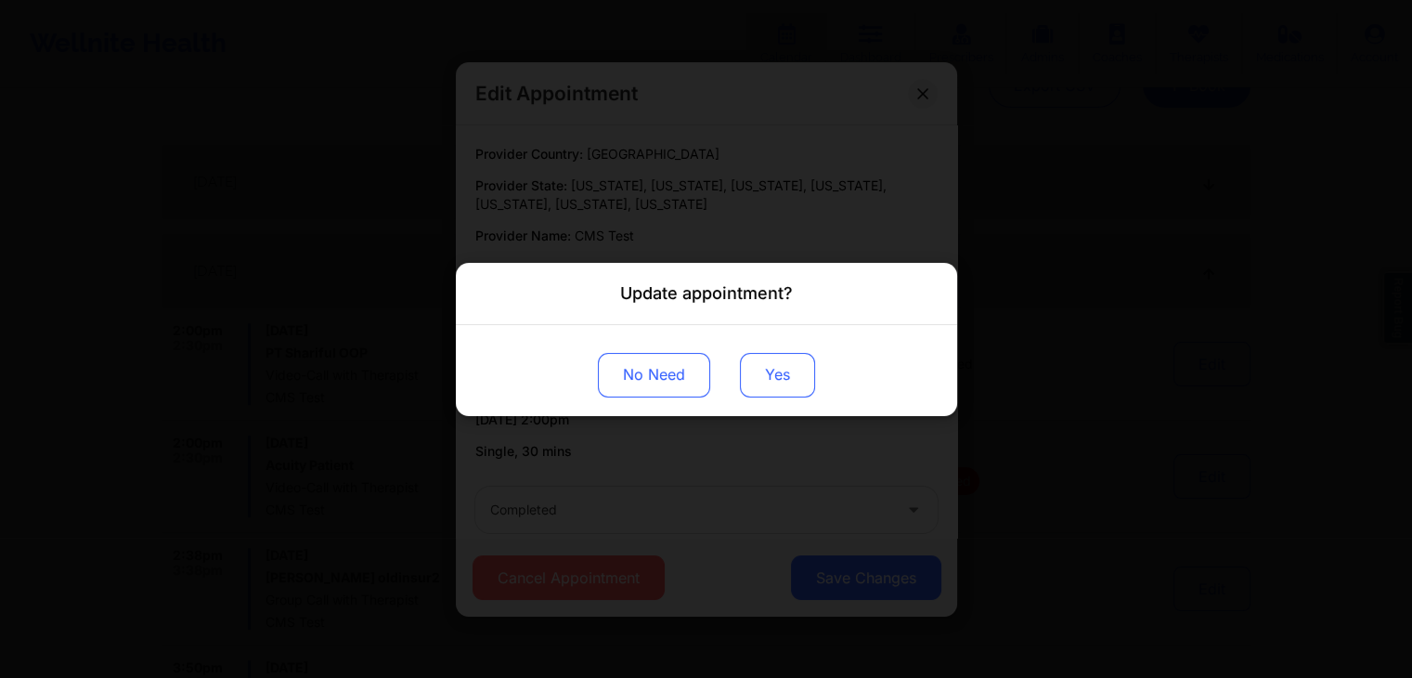
click at [798, 378] on button "Yes" at bounding box center [777, 374] width 75 height 45
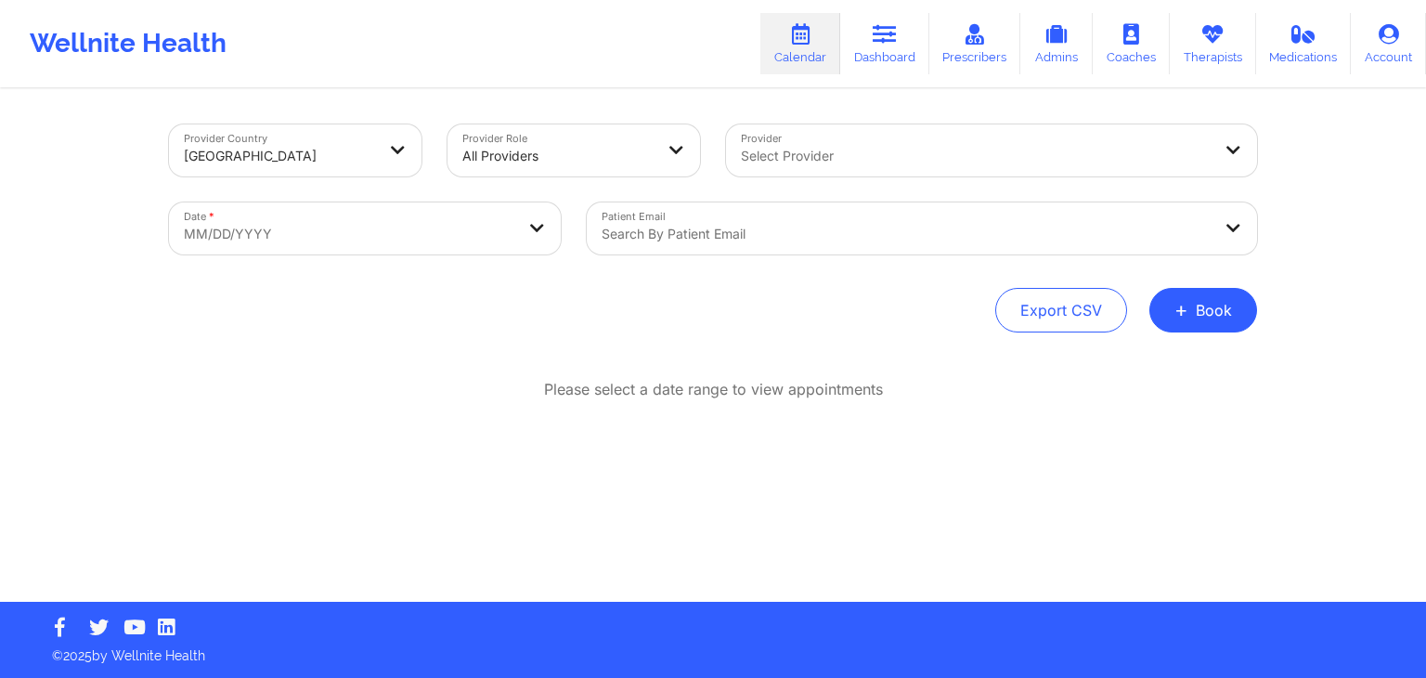
click at [962, 158] on div at bounding box center [976, 156] width 470 height 22
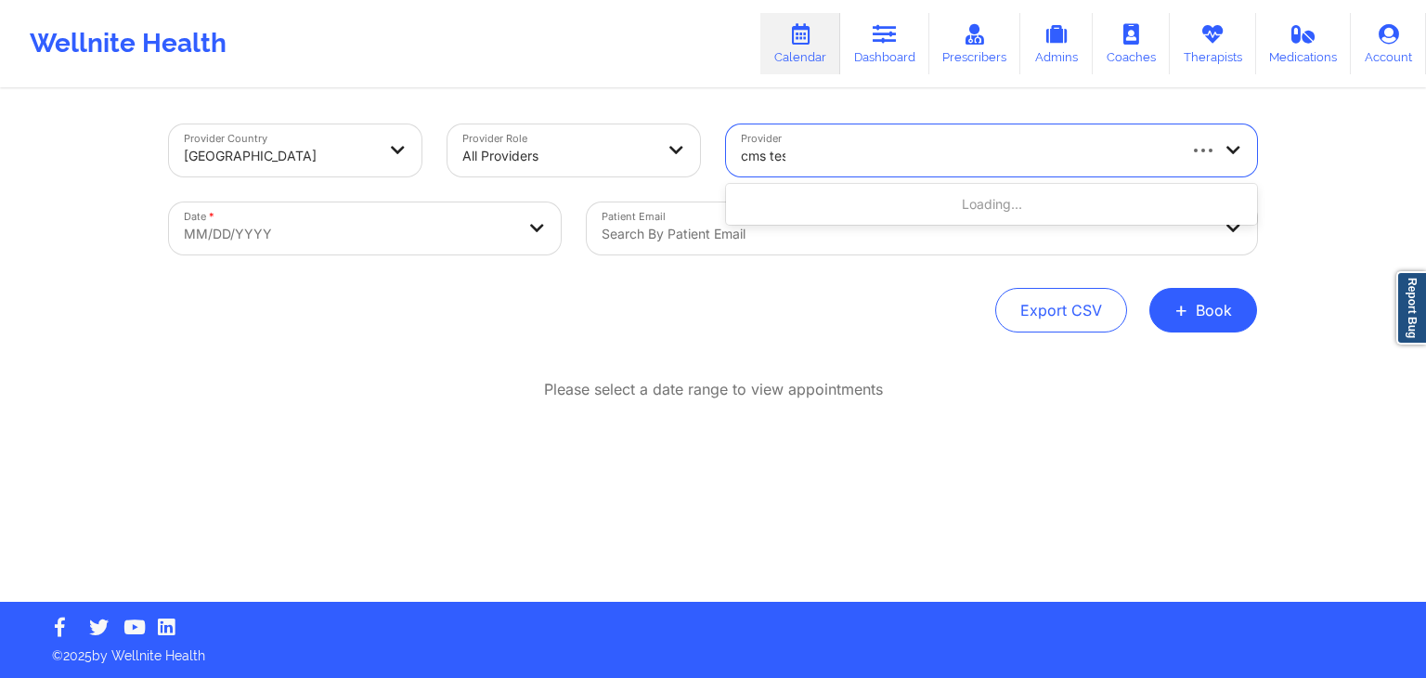
type input "cms test"
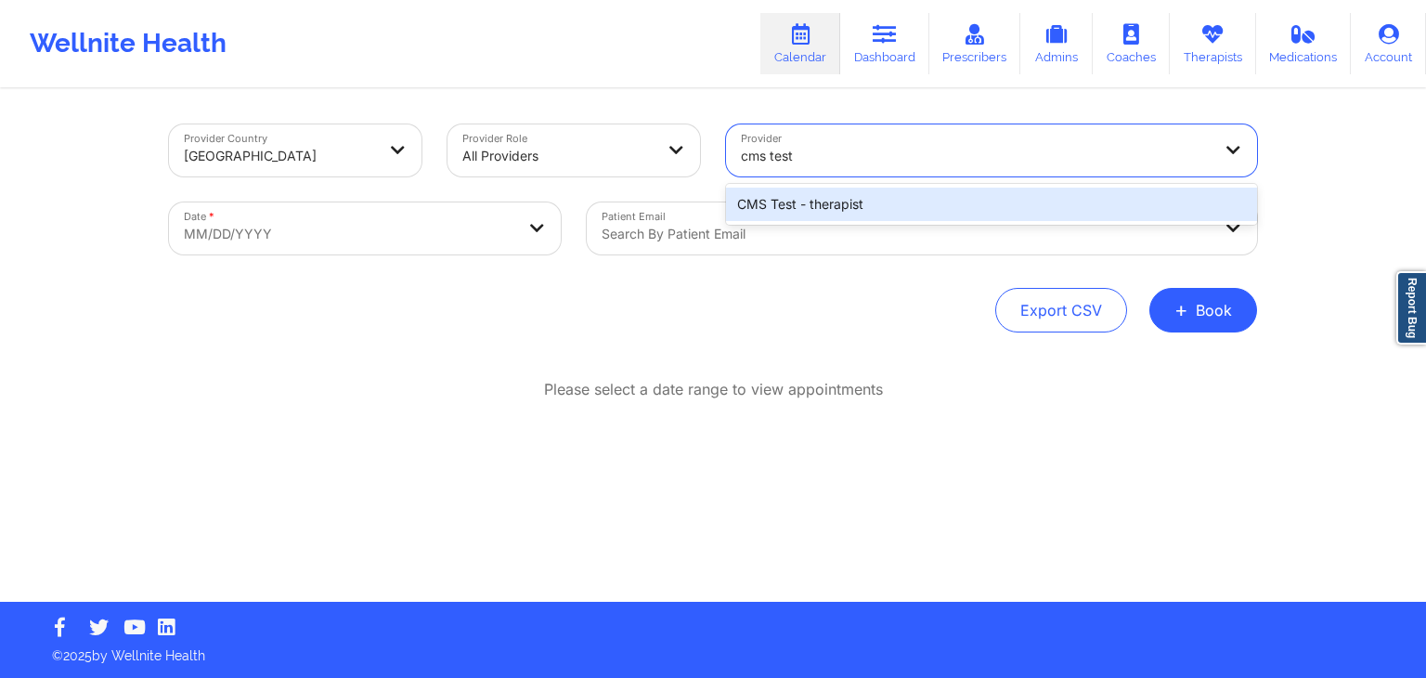
click at [908, 201] on div "CMS Test - therapist" at bounding box center [991, 204] width 531 height 33
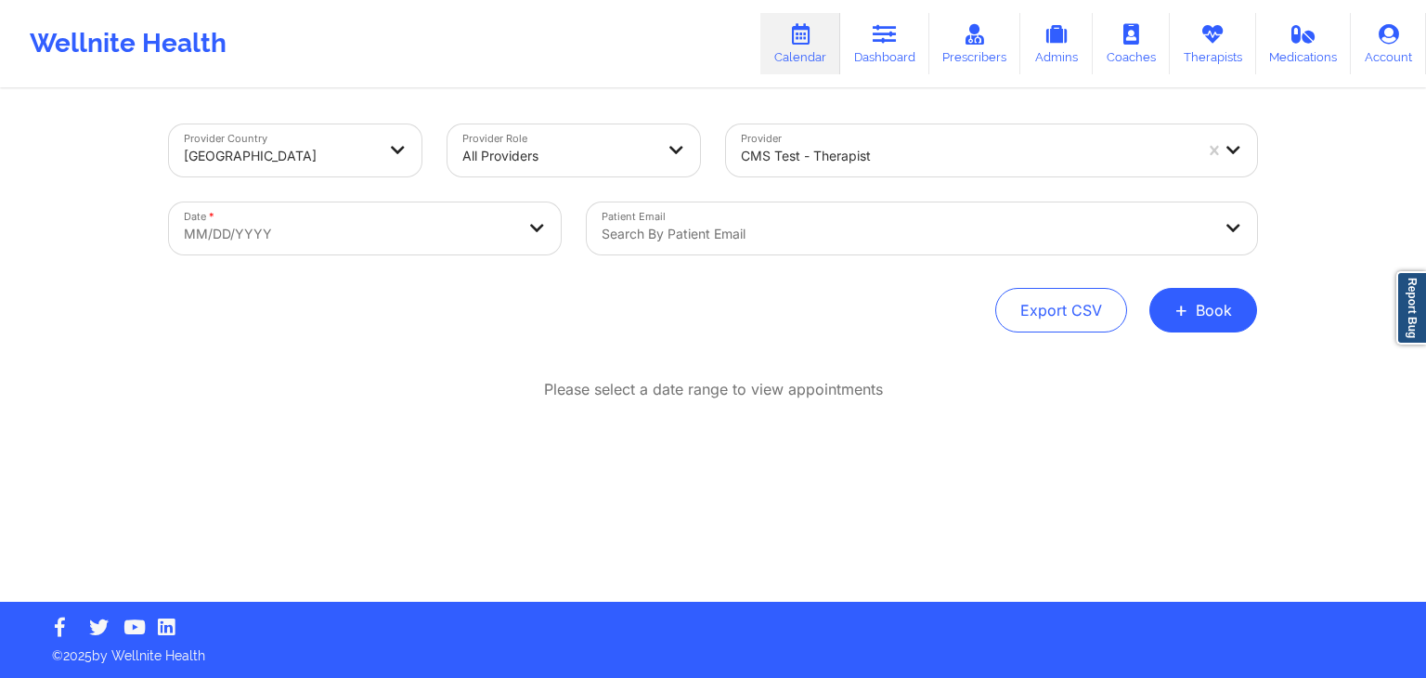
click at [908, 201] on div "Patient Email Search by patient email" at bounding box center [922, 228] width 696 height 78
click at [449, 251] on body "Wellnite Health Calendar Dashboard Prescribers Admins Coaches Therapists Medica…" at bounding box center [713, 339] width 1426 height 678
select select "2025-8"
select select "2025-9"
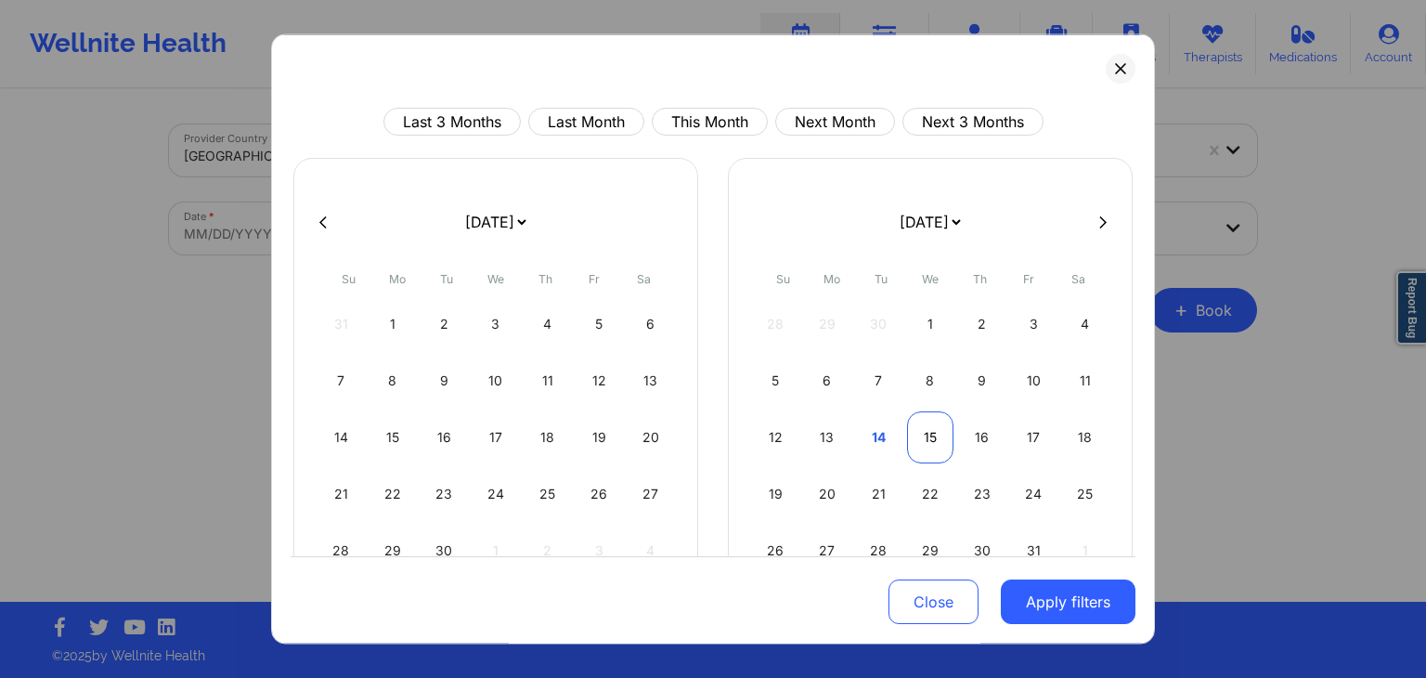
click at [938, 435] on div "15" at bounding box center [930, 437] width 47 height 52
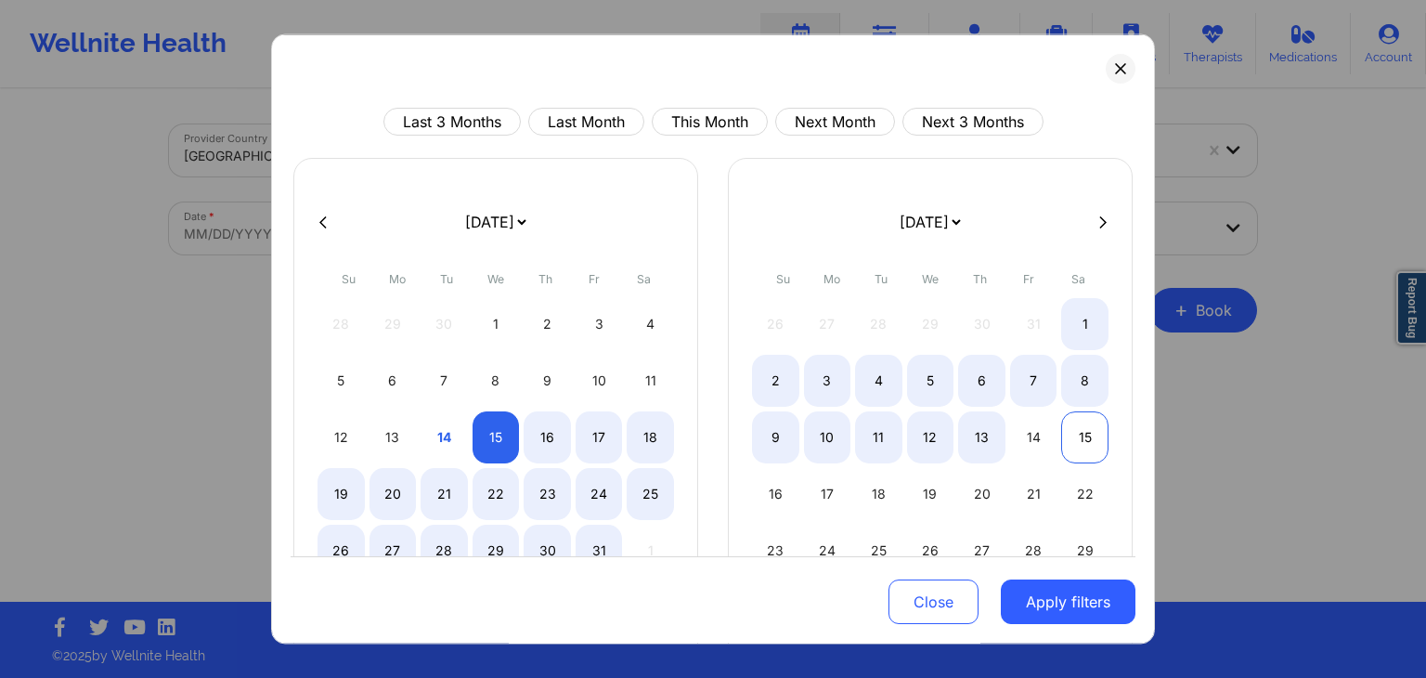
select select "2025-9"
select select "2025-10"
click at [1061, 440] on div "15" at bounding box center [1084, 437] width 47 height 52
select select "2025-9"
select select "2025-10"
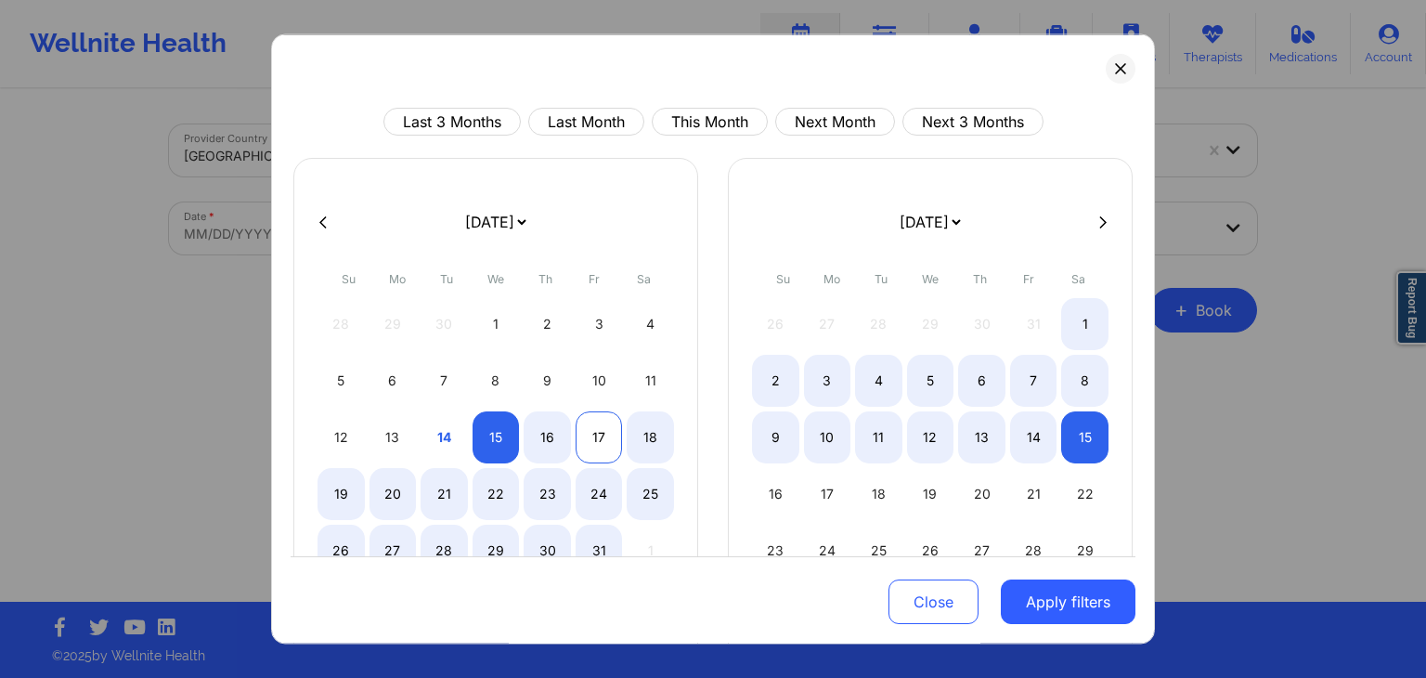
click at [605, 436] on div "17" at bounding box center [599, 437] width 47 height 52
select select "2025-9"
select select "2025-10"
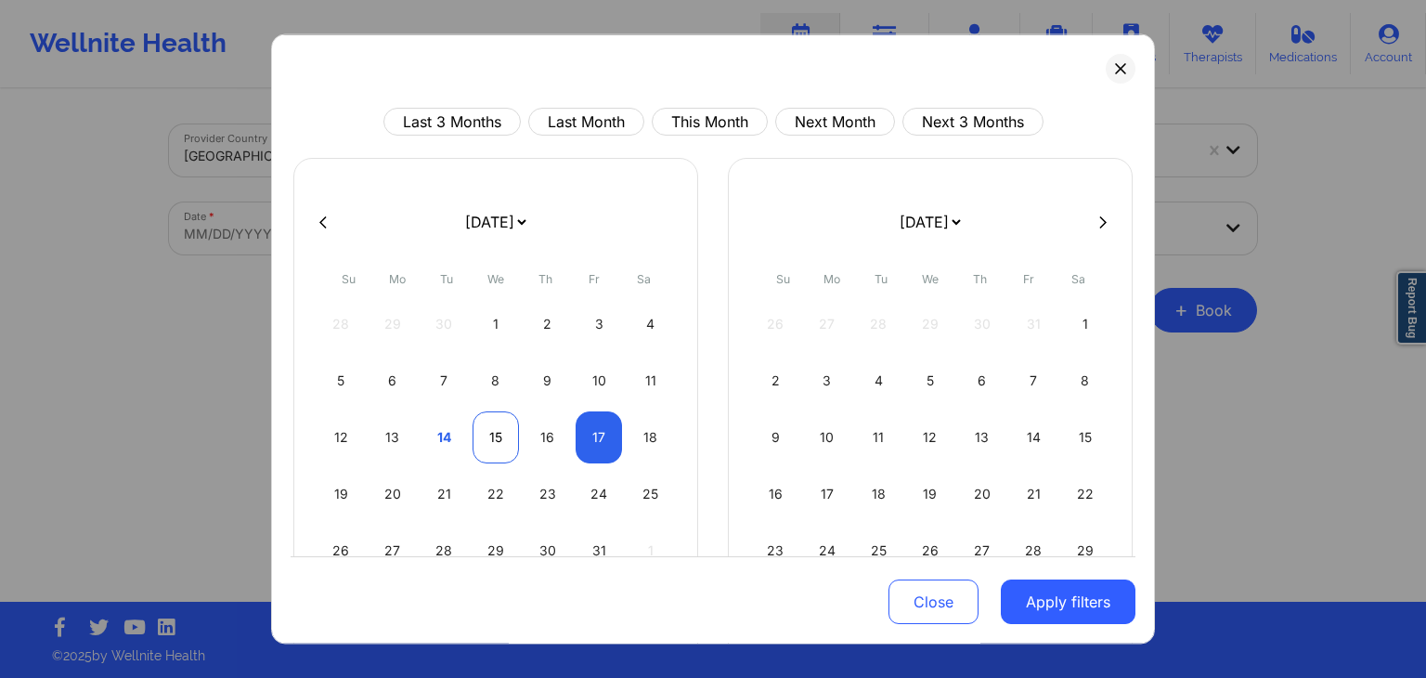
select select "2025-9"
select select "2025-10"
select select "2025-9"
select select "2025-10"
click at [482, 440] on div "15" at bounding box center [495, 437] width 47 height 52
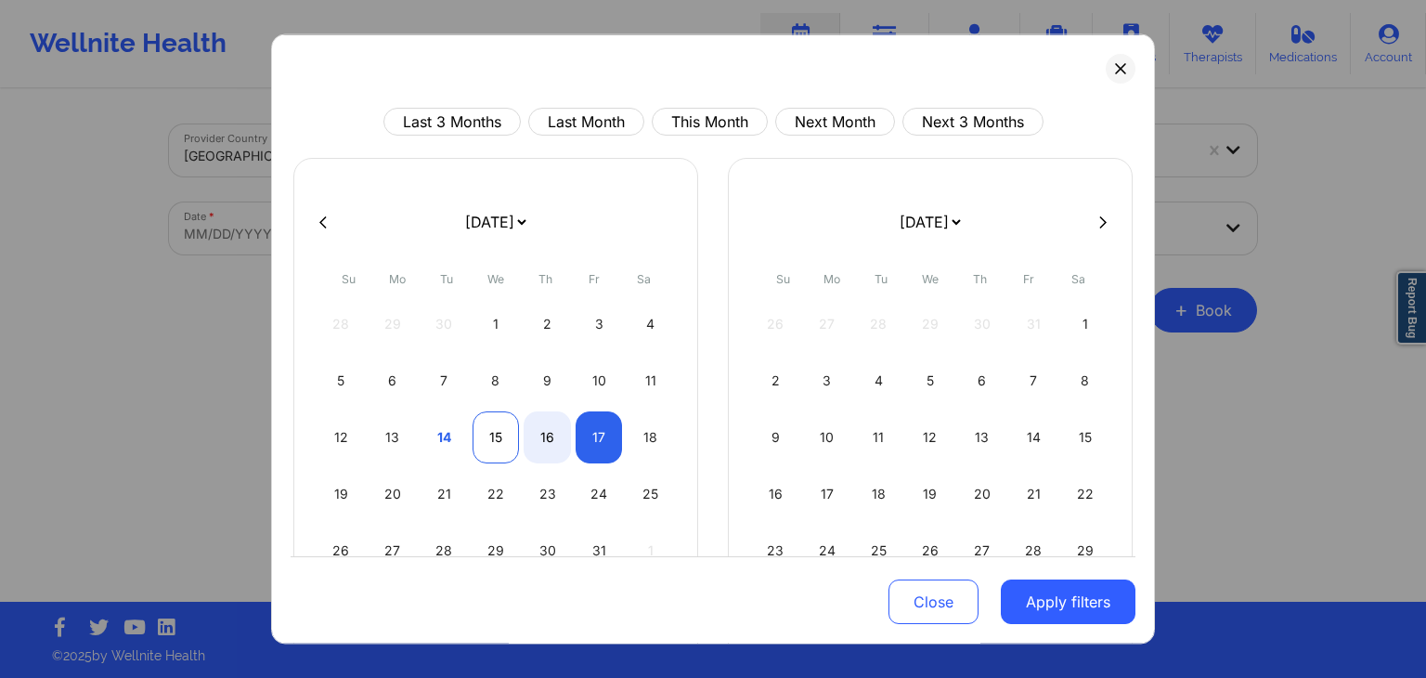
select select "2025-9"
select select "2025-10"
select select "2025-9"
select select "2025-10"
select select "2025-9"
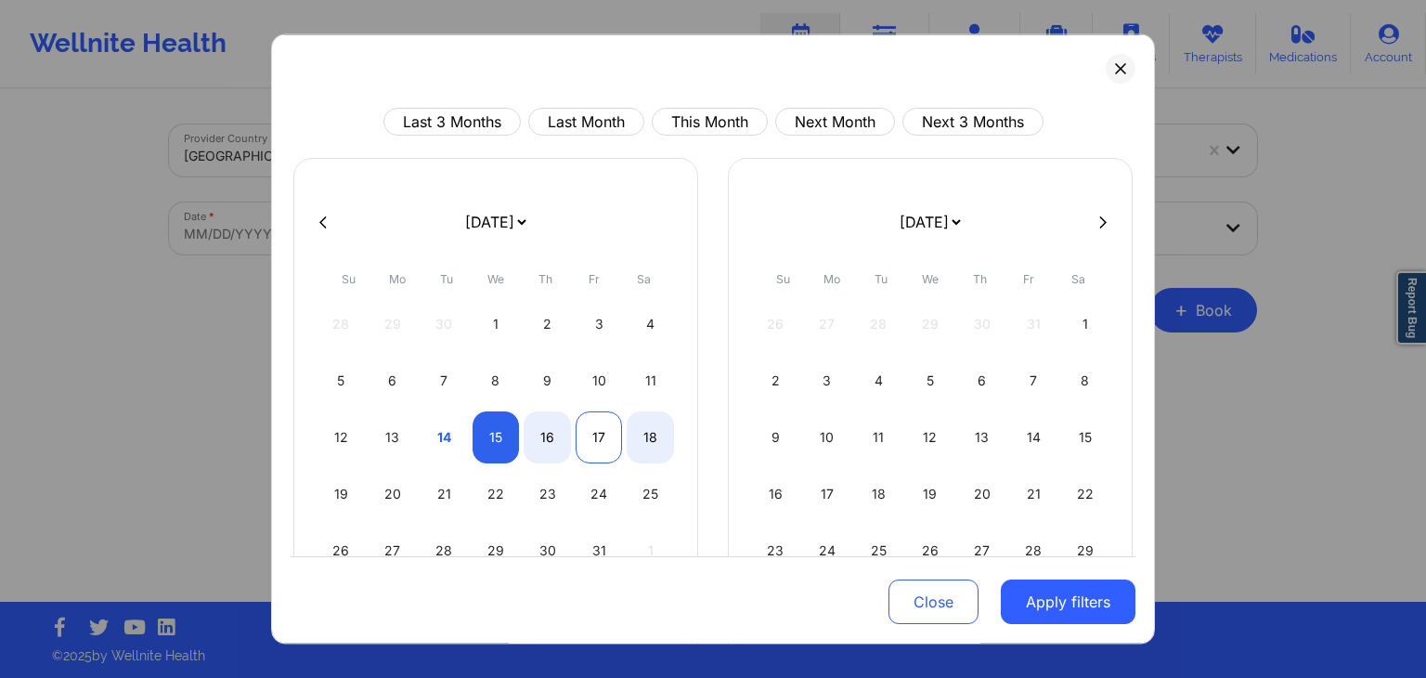
select select "2025-10"
click at [601, 430] on div "17" at bounding box center [599, 437] width 47 height 52
select select "2025-9"
select select "2025-10"
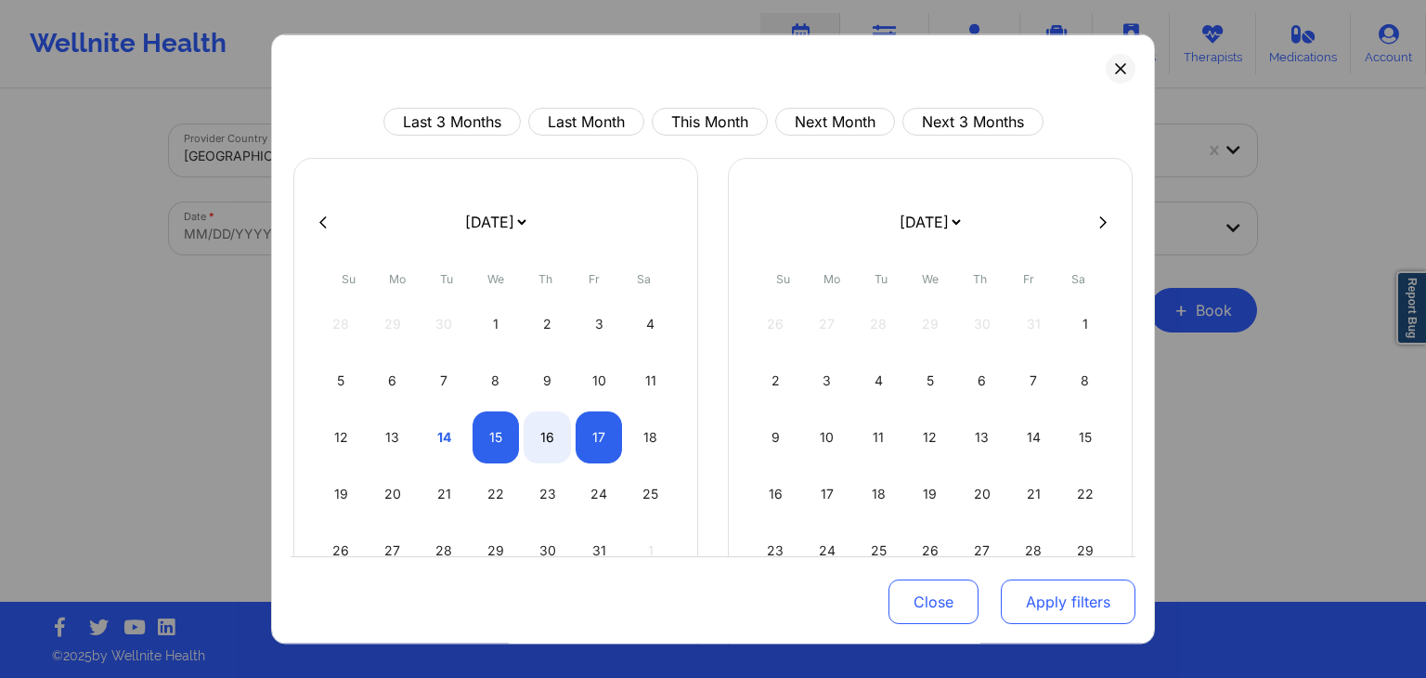
click at [1022, 585] on button "Apply filters" at bounding box center [1068, 602] width 135 height 45
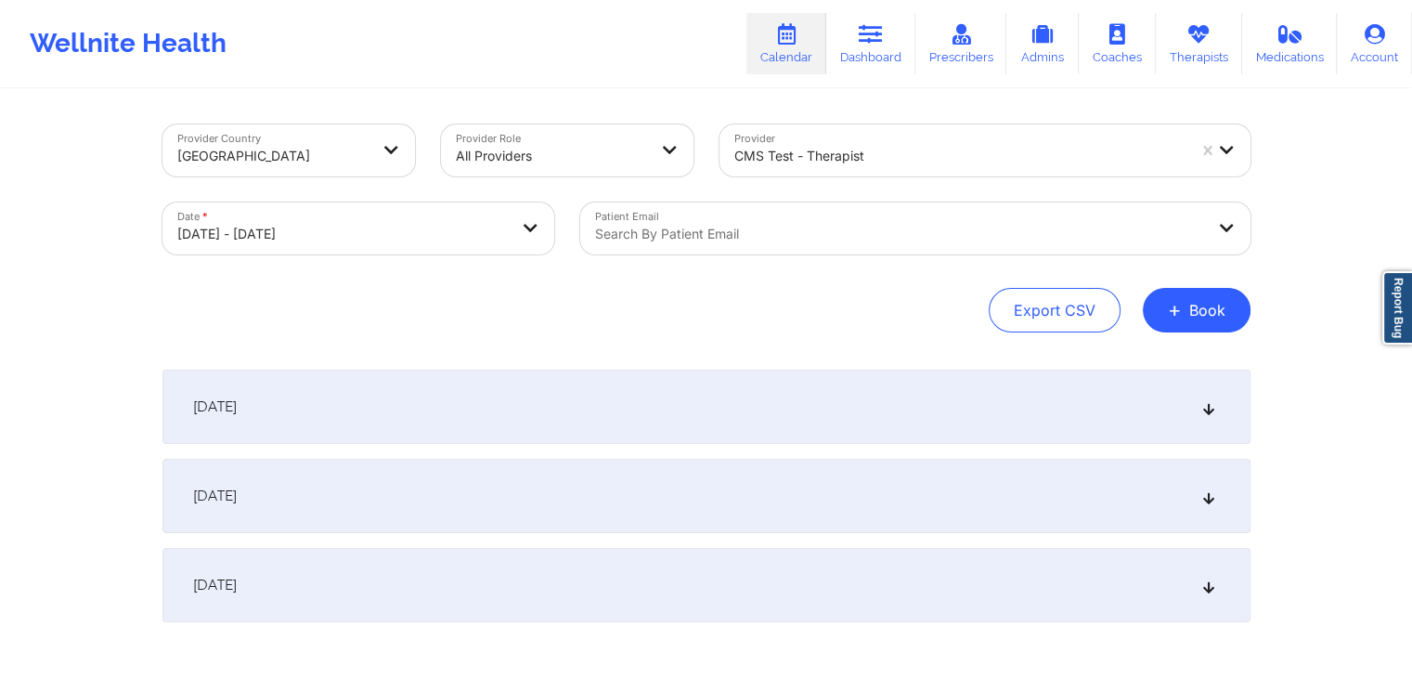
click at [683, 494] on div "[DATE]" at bounding box center [706, 496] width 1088 height 74
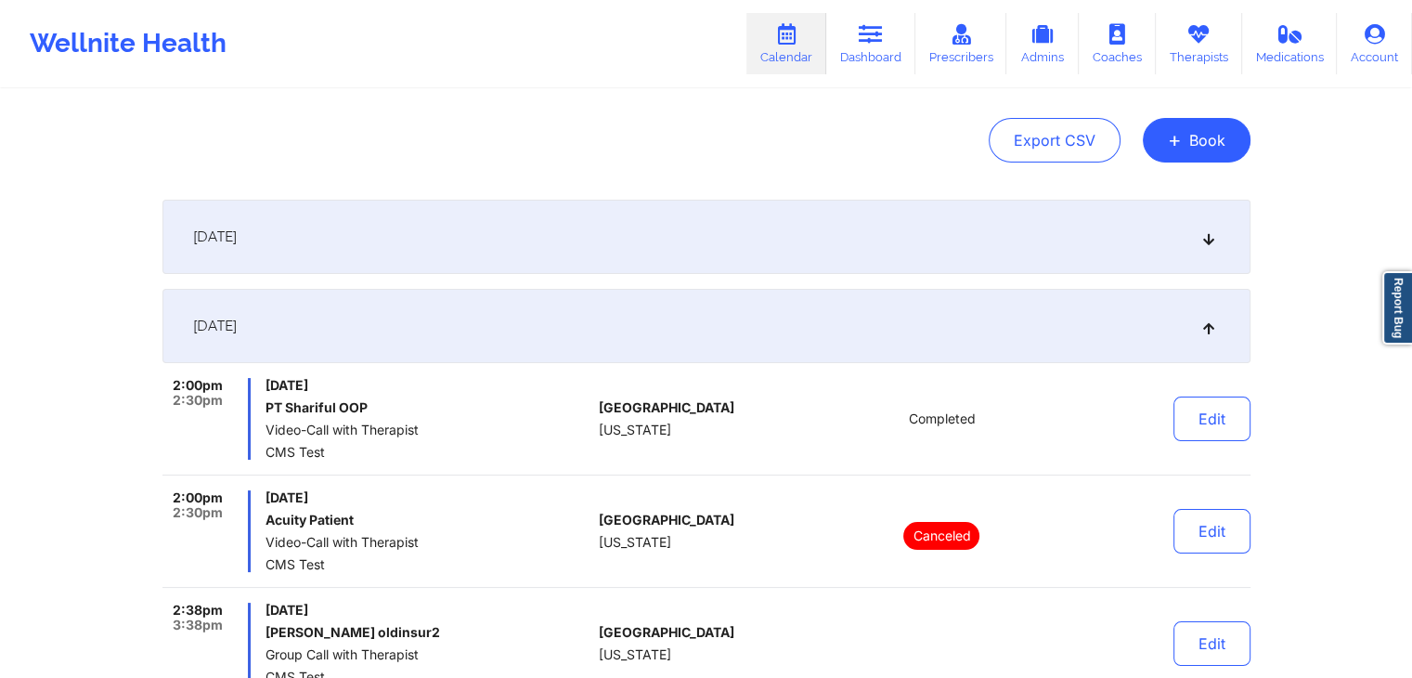
scroll to position [171, 0]
